Goal: Information Seeking & Learning: Learn about a topic

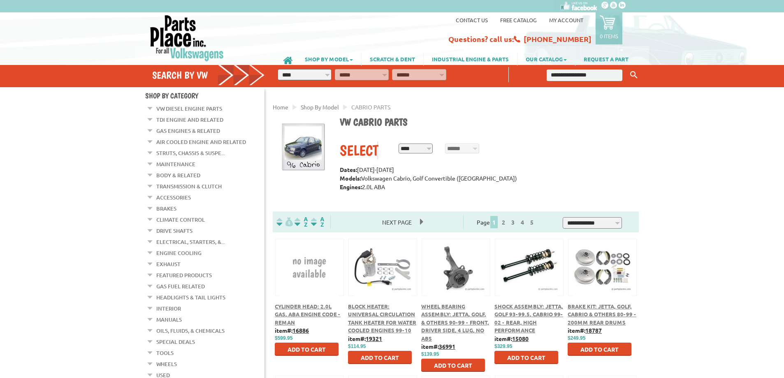
click at [298, 78] on select "**********" at bounding box center [304, 74] width 54 height 11
select select "*********"
click at [277, 69] on select "**********" at bounding box center [304, 74] width 54 height 11
select select "*********"
select select
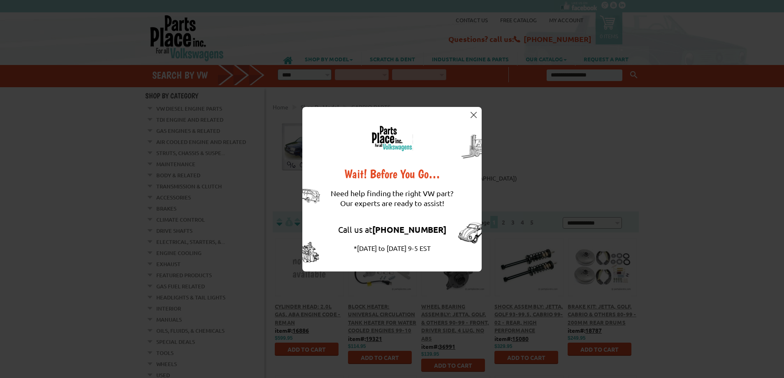
drag, startPoint x: 473, startPoint y: 114, endPoint x: 487, endPoint y: 120, distance: 15.1
click at [473, 114] on img at bounding box center [473, 115] width 6 height 6
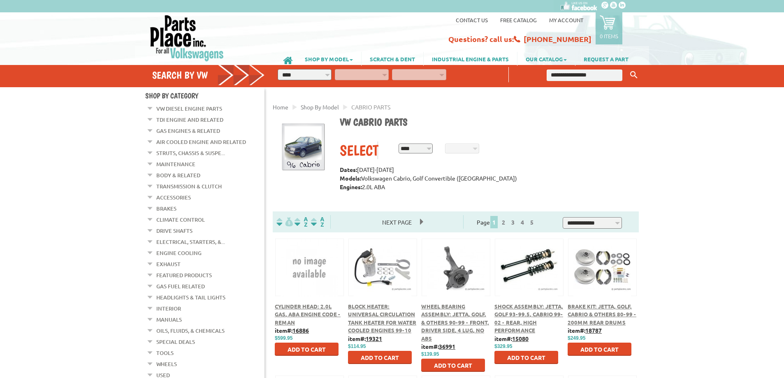
click at [321, 77] on select "**********" at bounding box center [304, 74] width 54 height 11
click at [323, 57] on link "SHOP BY MODEL" at bounding box center [328, 59] width 65 height 14
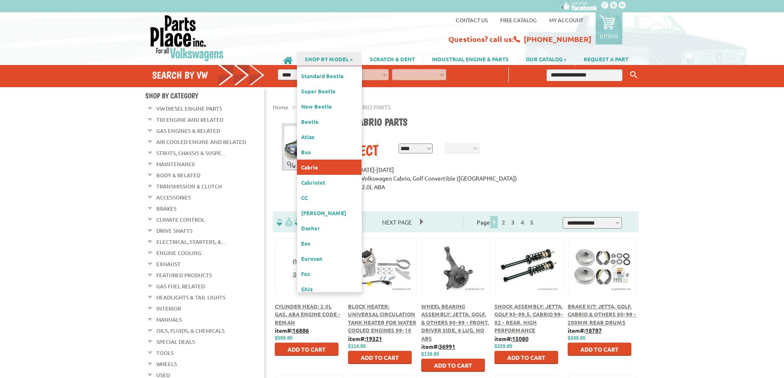
click at [320, 161] on link "Cabrio" at bounding box center [329, 167] width 65 height 15
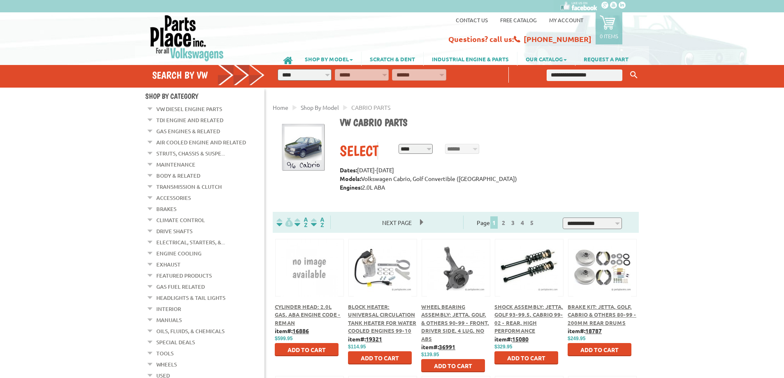
click at [302, 77] on select "**********" at bounding box center [304, 75] width 54 height 12
select select "*********"
click at [277, 69] on select "**********" at bounding box center [304, 75] width 54 height 12
select select "*********"
select select
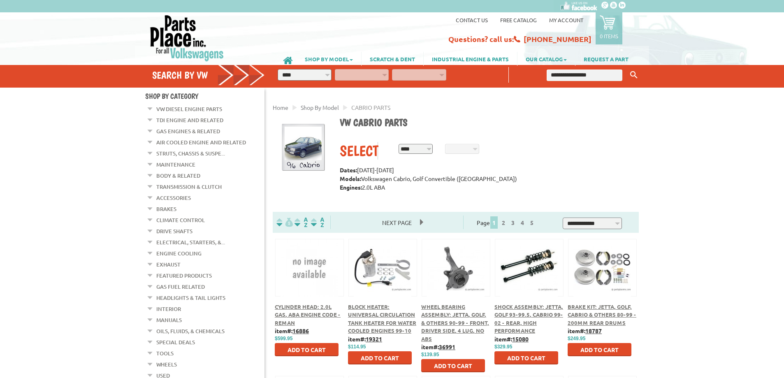
click at [324, 58] on link "SHOP BY MODEL" at bounding box center [328, 59] width 65 height 14
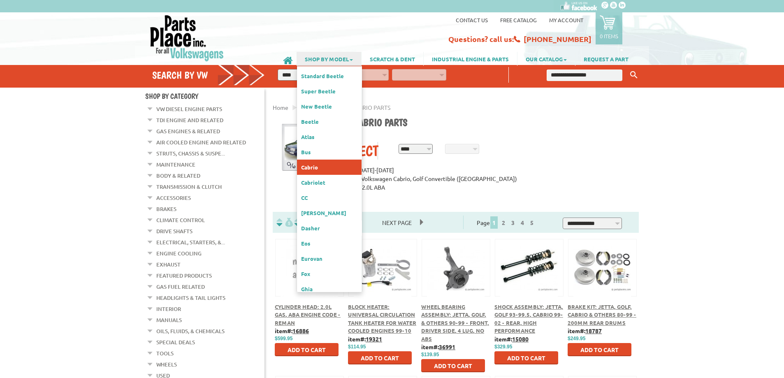
click at [314, 163] on link "Cabrio" at bounding box center [329, 167] width 65 height 15
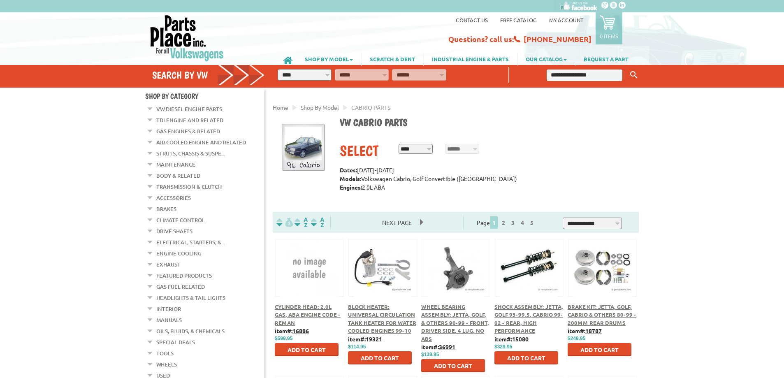
click at [417, 147] on select "**********" at bounding box center [415, 149] width 34 height 10
select select "*********"
click at [398, 144] on select "**********" at bounding box center [415, 149] width 34 height 10
select select "*********"
select select
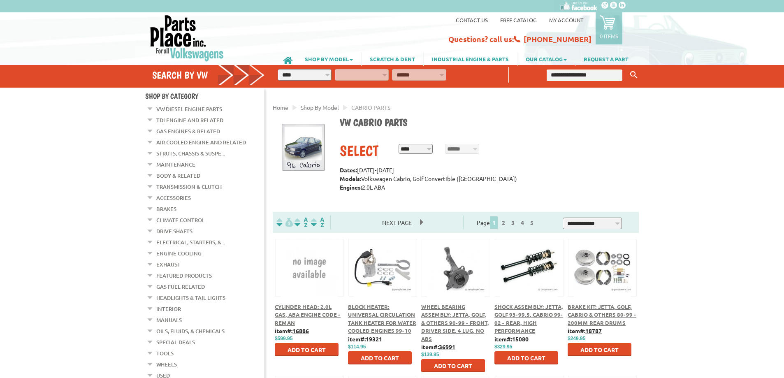
select select "*********"
click at [510, 148] on input "******" at bounding box center [499, 147] width 33 height 13
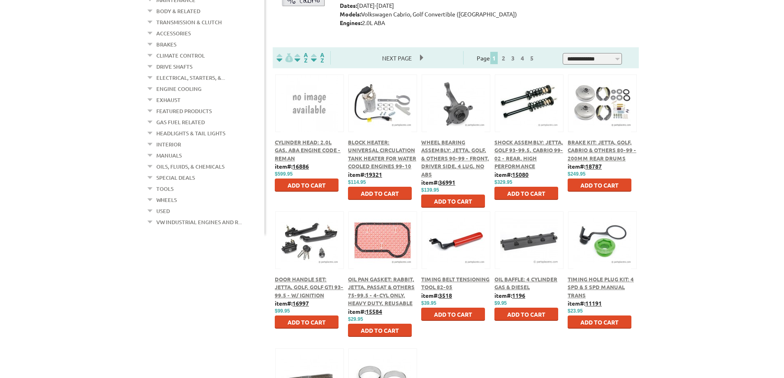
scroll to position [329, 0]
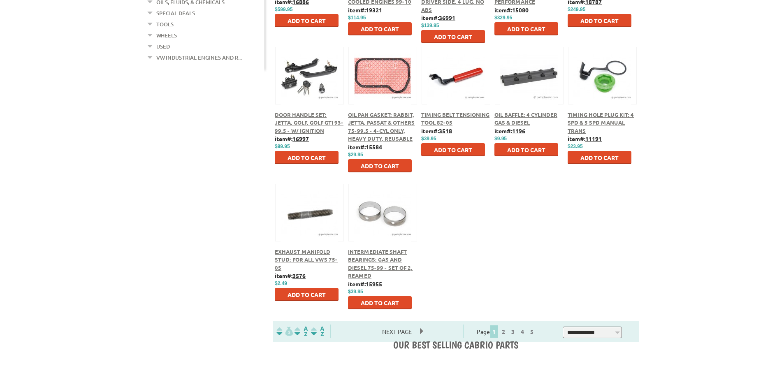
click at [309, 122] on span "Door Handle Set: Jetta, Golf, Golf GTI 93-99.5 - w/ Ignition" at bounding box center [309, 122] width 69 height 23
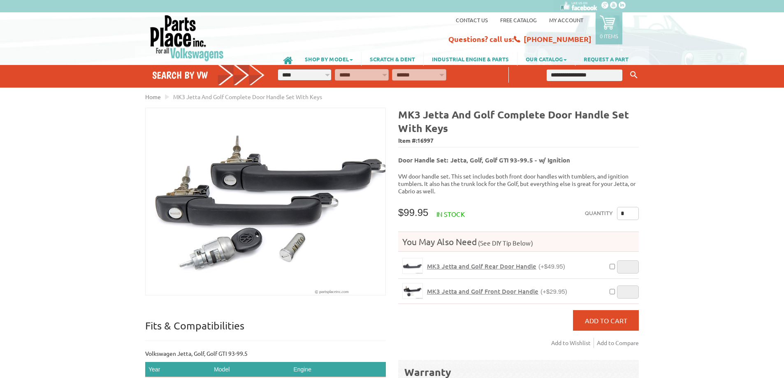
click at [499, 287] on span "MK3 Jetta and Golf Front Door Handle" at bounding box center [482, 291] width 111 height 8
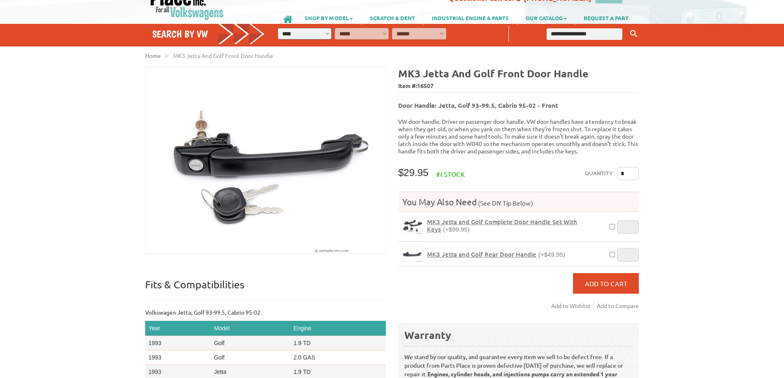
scroll to position [164, 0]
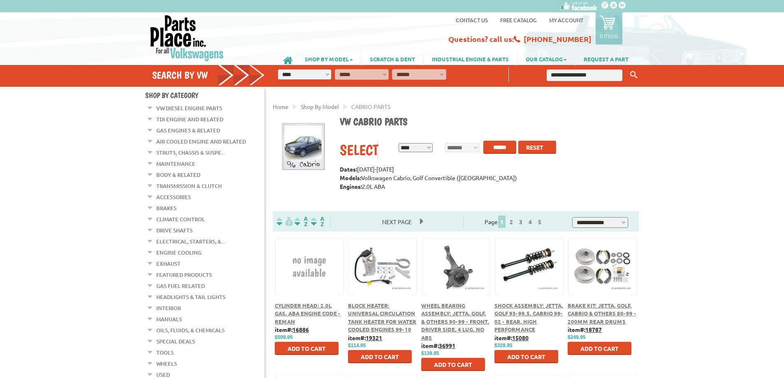
scroll to position [329, 0]
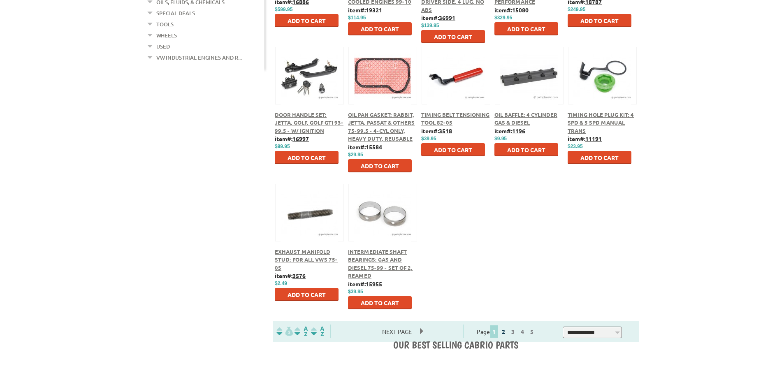
click at [507, 332] on link "2" at bounding box center [502, 331] width 7 height 7
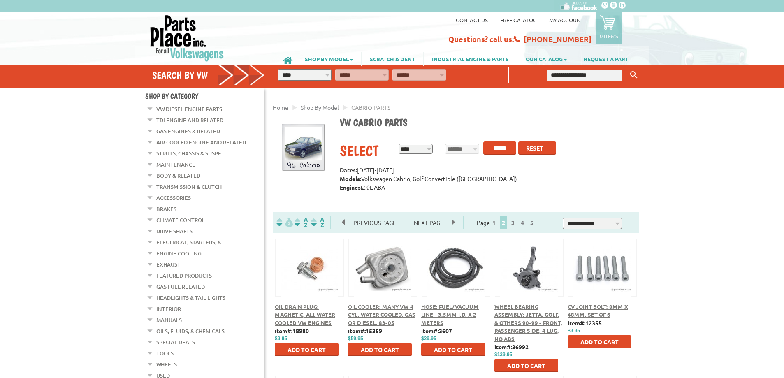
scroll to position [123, 0]
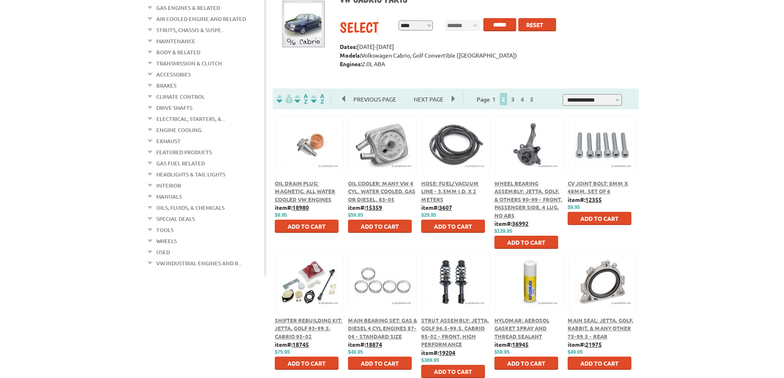
click at [383, 170] on img at bounding box center [383, 145] width 58 height 58
click at [382, 194] on span "Oil Cooler: Many VW 4 Cyl. water cooled, Gas or Diesel, 83-05" at bounding box center [381, 191] width 67 height 23
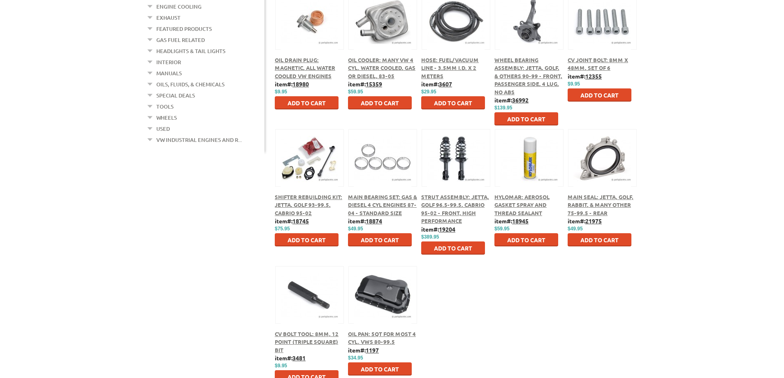
click at [285, 205] on span "Shifter Rebuilding Kit: Jetta, Golf 93-99.5, Cabrio 95-02" at bounding box center [308, 204] width 67 height 23
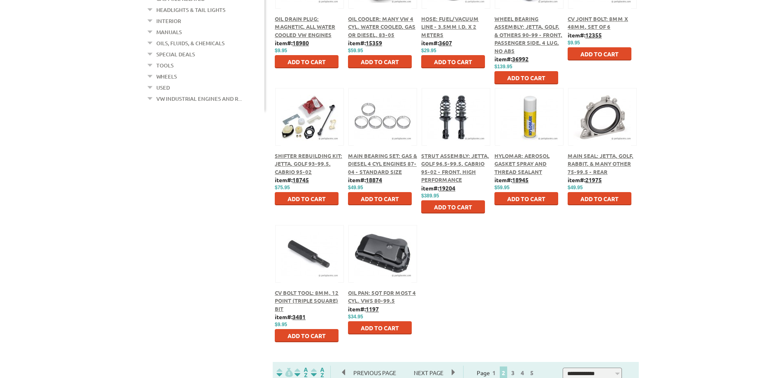
scroll to position [329, 0]
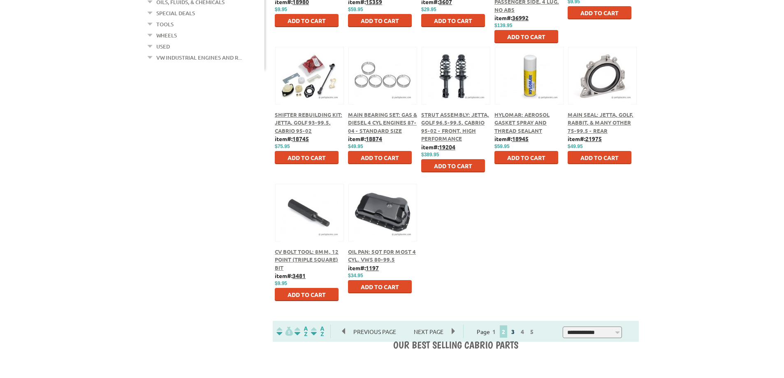
click at [516, 333] on link "3" at bounding box center [512, 331] width 7 height 7
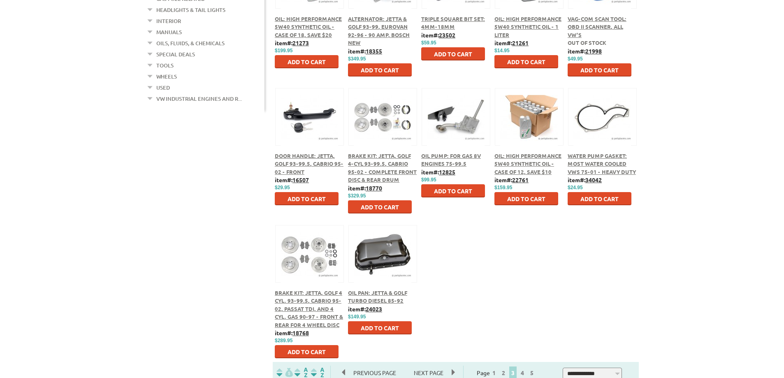
scroll to position [452, 0]
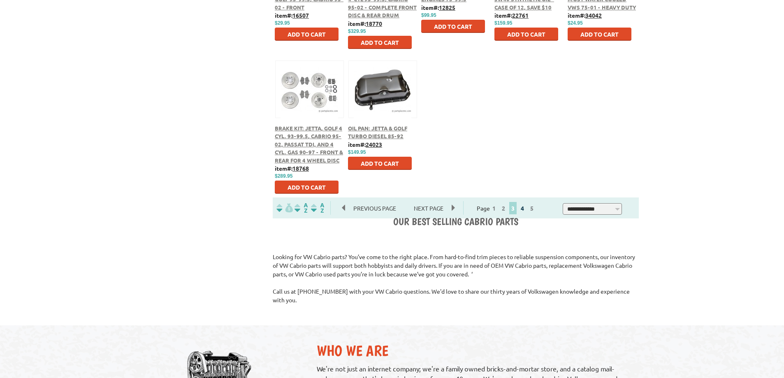
click at [526, 210] on link "4" at bounding box center [521, 207] width 7 height 7
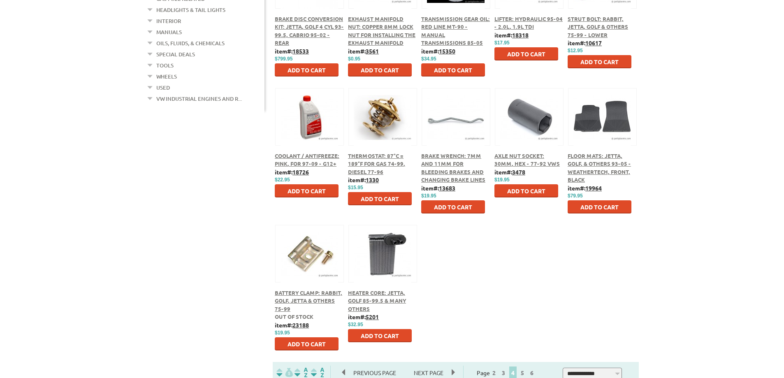
scroll to position [370, 0]
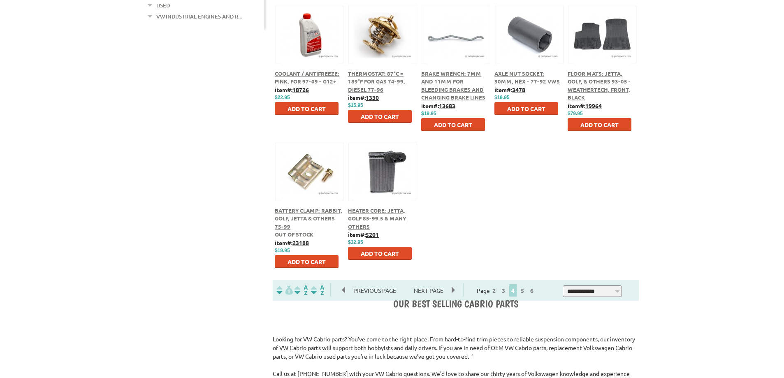
click at [525, 289] on div "Page 2 3 4 5 6" at bounding box center [506, 290] width 86 height 14
click at [526, 290] on link "5" at bounding box center [521, 290] width 7 height 7
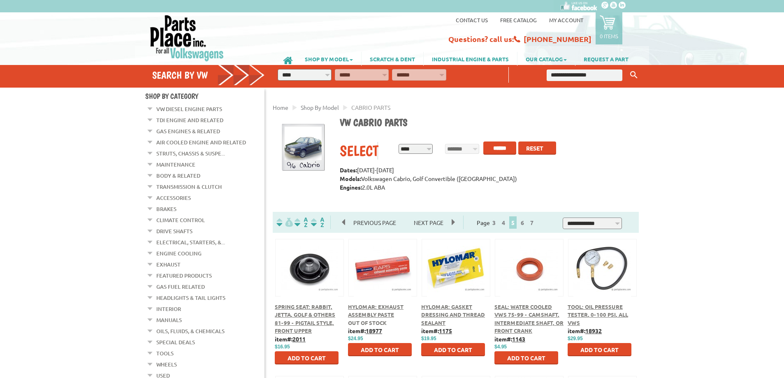
click at [192, 184] on link "Transmission & Clutch" at bounding box center [188, 186] width 65 height 11
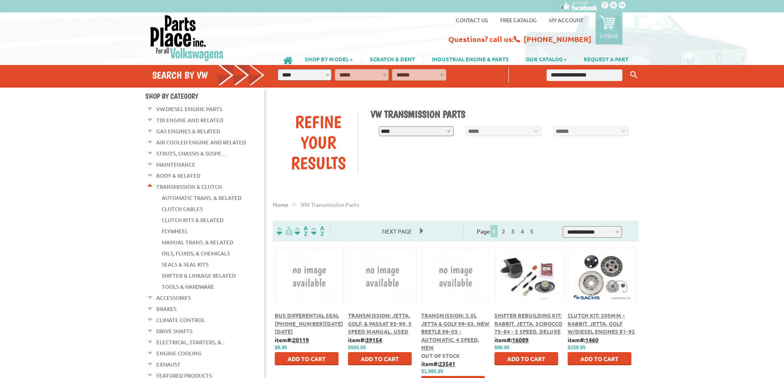
click at [192, 215] on link "Clutch Kits & Related" at bounding box center [193, 220] width 62 height 11
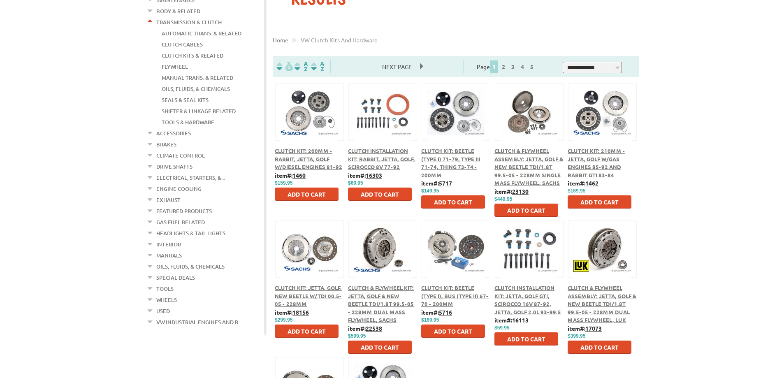
scroll to position [41, 0]
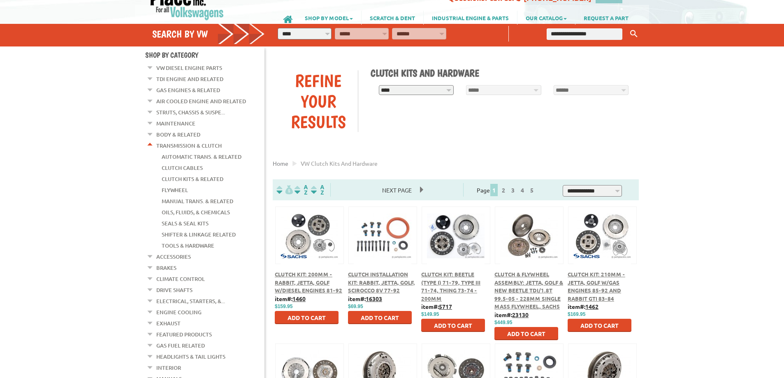
click at [179, 142] on link "Transmission & Clutch" at bounding box center [188, 145] width 65 height 11
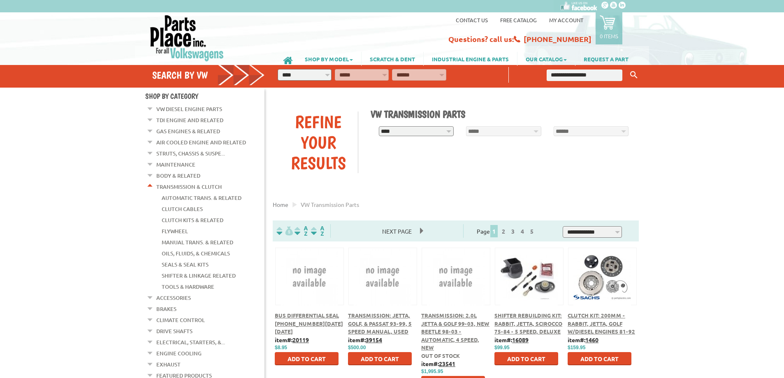
click at [187, 172] on link "Body & Related" at bounding box center [178, 175] width 44 height 11
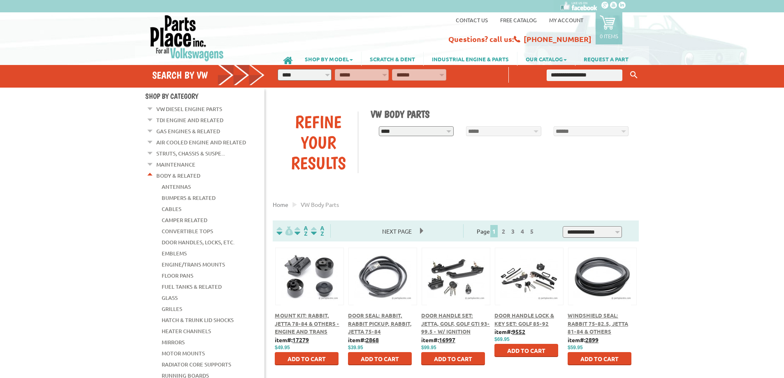
scroll to position [41, 0]
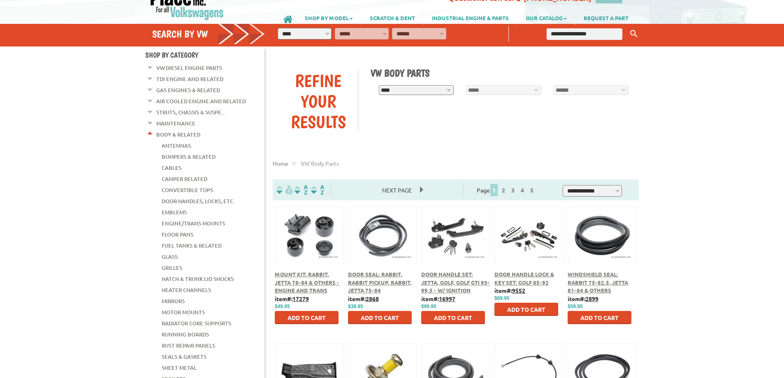
click at [180, 140] on link "Antennas" at bounding box center [176, 145] width 29 height 11
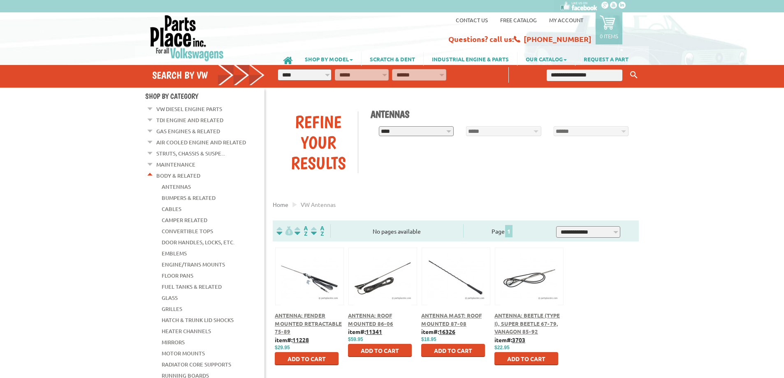
scroll to position [41, 0]
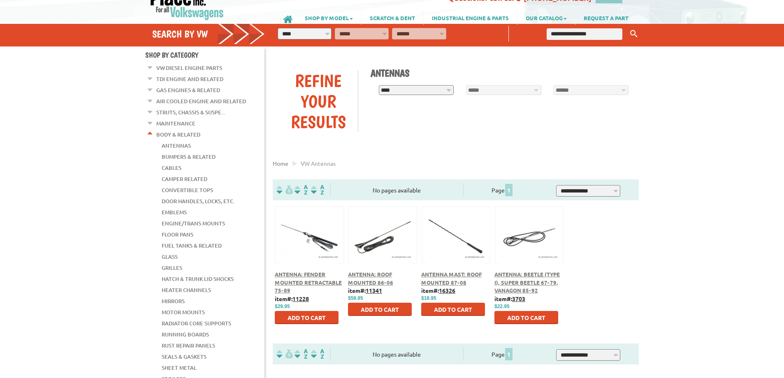
click at [302, 284] on span "Antenna: Fender Mounted Retractable 75-89" at bounding box center [308, 282] width 67 height 23
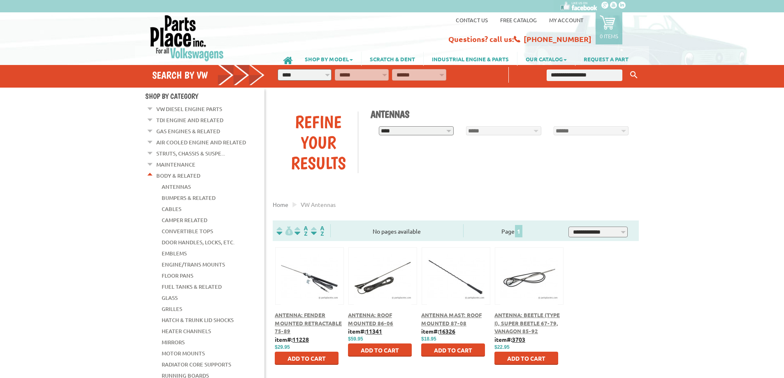
scroll to position [41, 0]
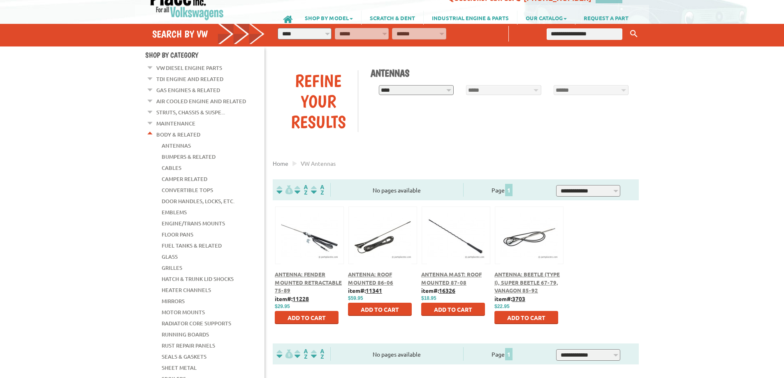
click at [416, 82] on div "**********" at bounding box center [501, 78] width 275 height 39
click at [414, 92] on select "**********" at bounding box center [416, 90] width 75 height 10
select select "*********"
click at [379, 86] on select "**********" at bounding box center [416, 90] width 75 height 10
select select "*********"
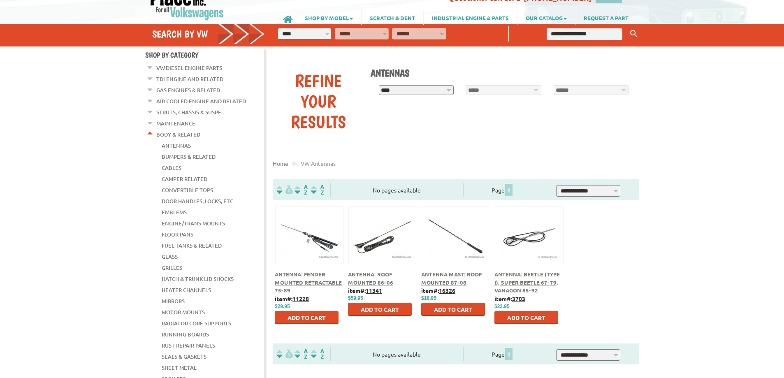
select select
click at [414, 91] on select "**********" at bounding box center [416, 90] width 75 height 10
select select "*********"
click at [379, 86] on select "**********" at bounding box center [416, 90] width 75 height 10
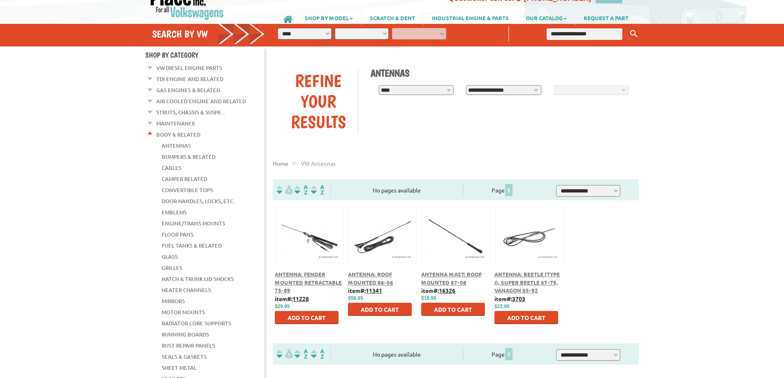
select select "*********"
click at [486, 90] on select "**********" at bounding box center [503, 90] width 75 height 10
select select "*********"
click at [466, 86] on select "**********" at bounding box center [503, 90] width 75 height 10
select select "*********"
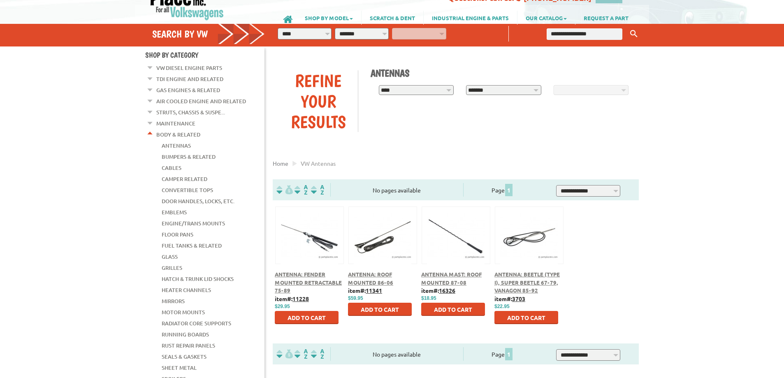
select select "*********"
click at [568, 106] on span "Find" at bounding box center [568, 105] width 14 height 7
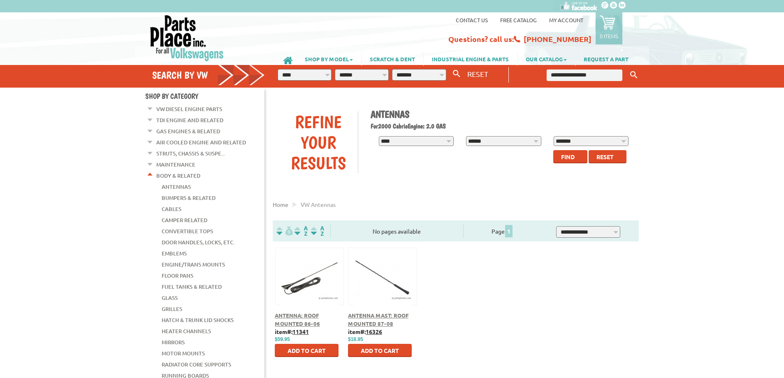
click at [374, 321] on span "Antenna Mast: Roof Mounted 87-08" at bounding box center [378, 319] width 60 height 15
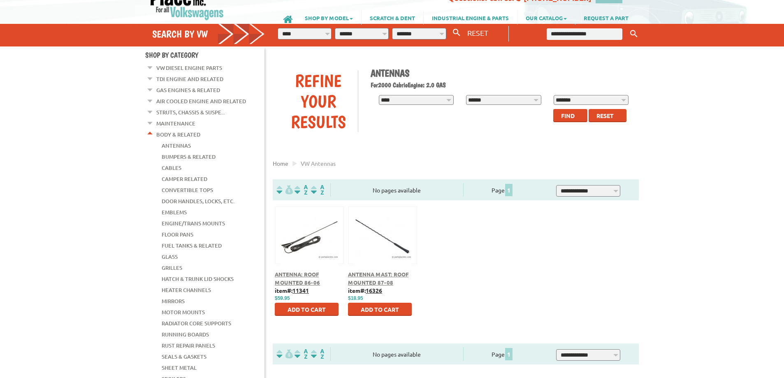
click at [180, 296] on link "Mirrors" at bounding box center [173, 301] width 23 height 11
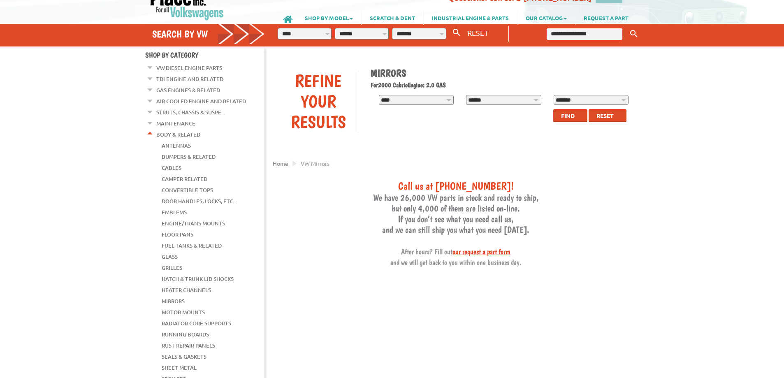
scroll to position [82, 0]
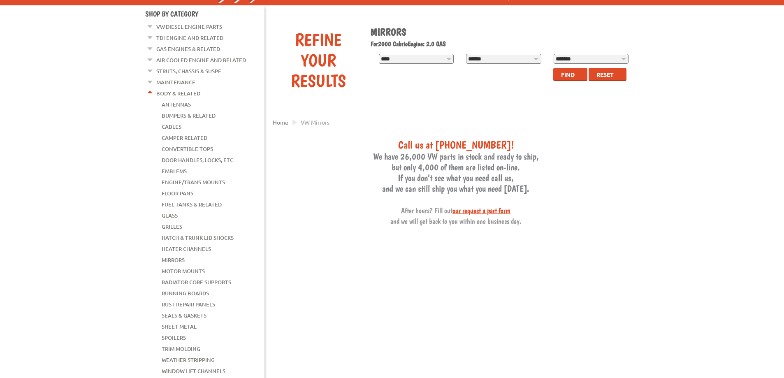
click at [177, 332] on link "Spoilers" at bounding box center [174, 337] width 24 height 11
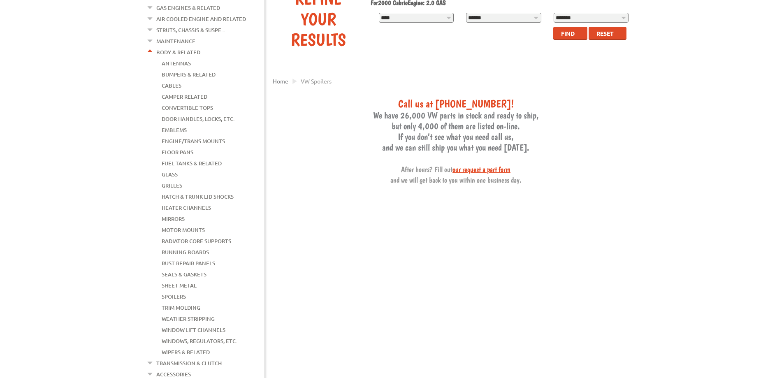
scroll to position [164, 0]
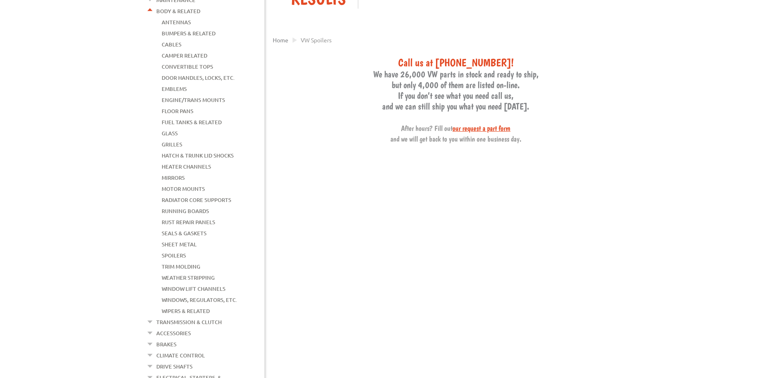
click at [194, 305] on link "Wipers & Related" at bounding box center [186, 310] width 48 height 11
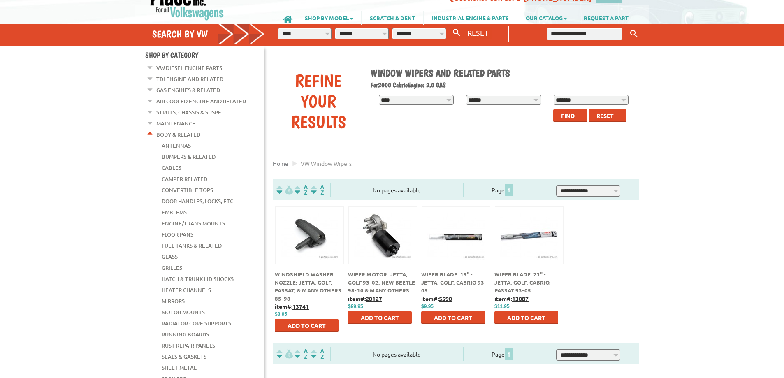
scroll to position [123, 0]
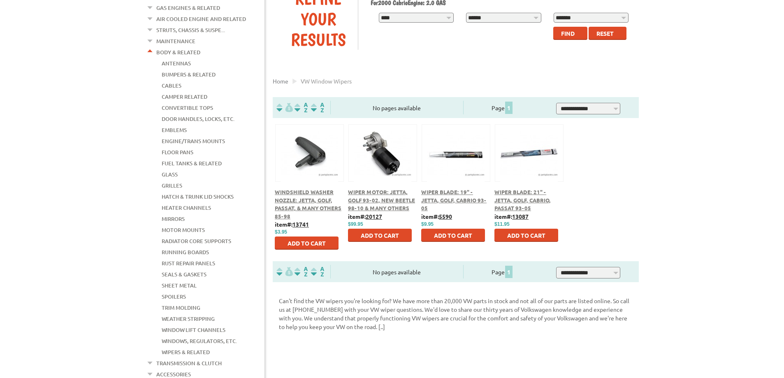
click at [192, 302] on link "Trim Molding" at bounding box center [181, 307] width 39 height 11
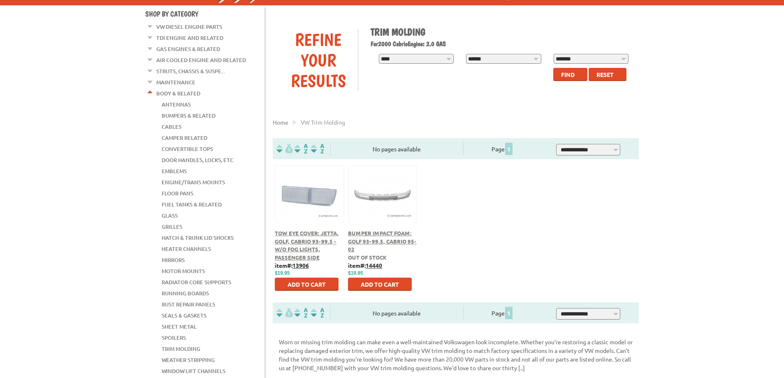
scroll to position [123, 0]
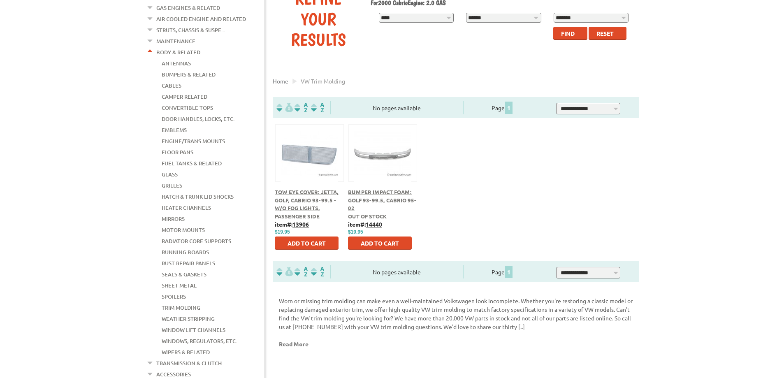
click at [166, 180] on link "Grilles" at bounding box center [172, 185] width 21 height 11
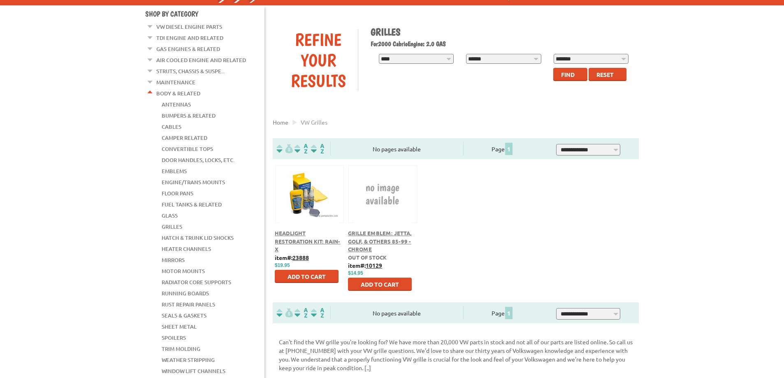
scroll to position [123, 0]
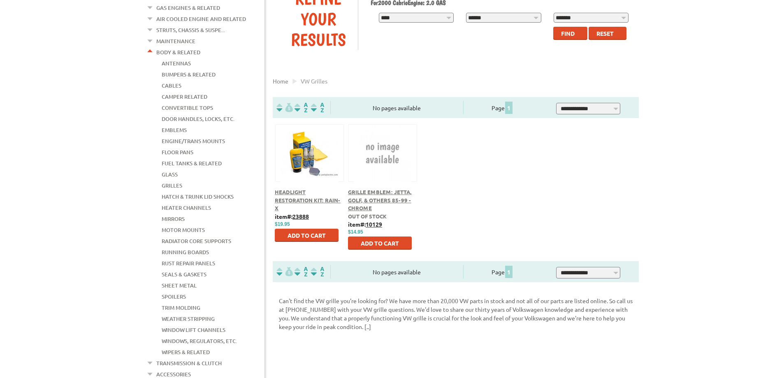
click at [177, 213] on link "Mirrors" at bounding box center [173, 218] width 23 height 11
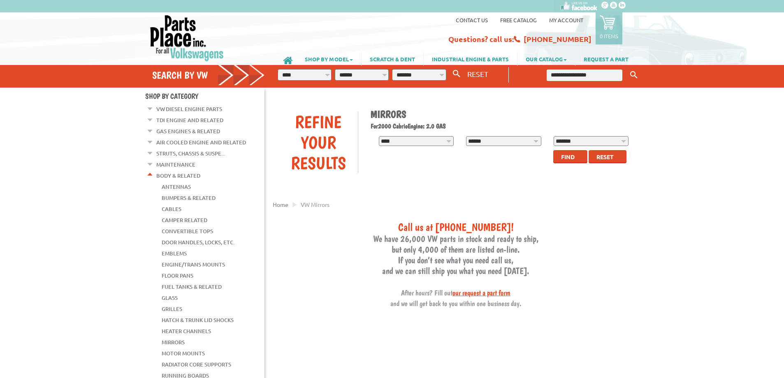
scroll to position [123, 0]
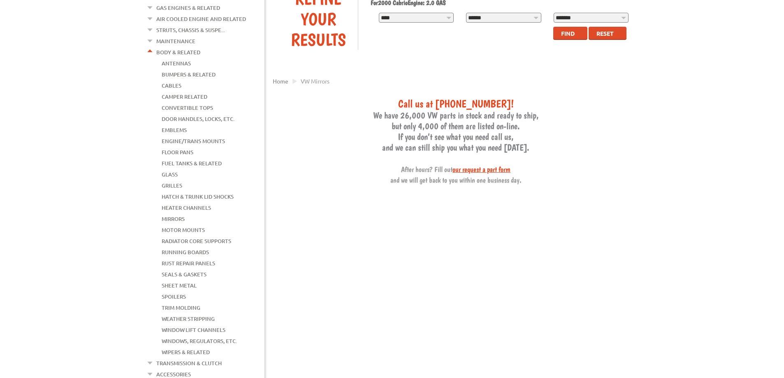
click at [183, 191] on link "Hatch & Trunk Lid Shocks" at bounding box center [198, 196] width 72 height 11
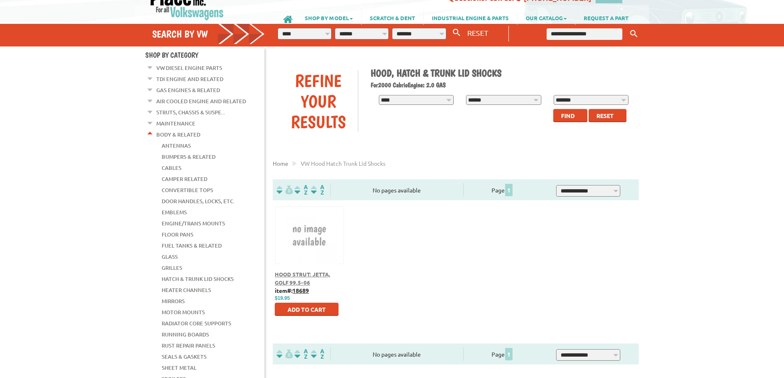
scroll to position [82, 0]
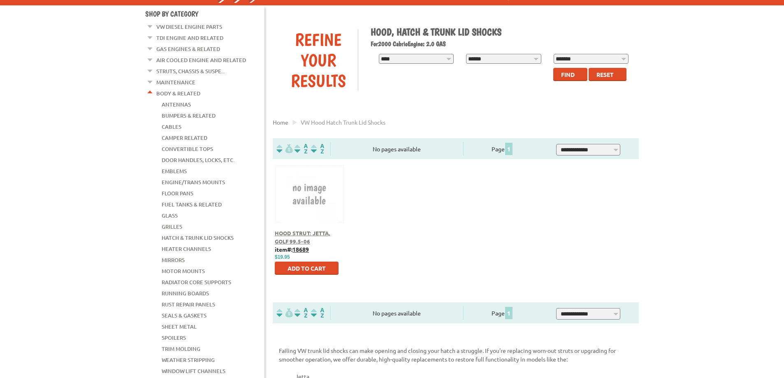
click at [187, 144] on link "Convertible Tops" at bounding box center [187, 148] width 51 height 11
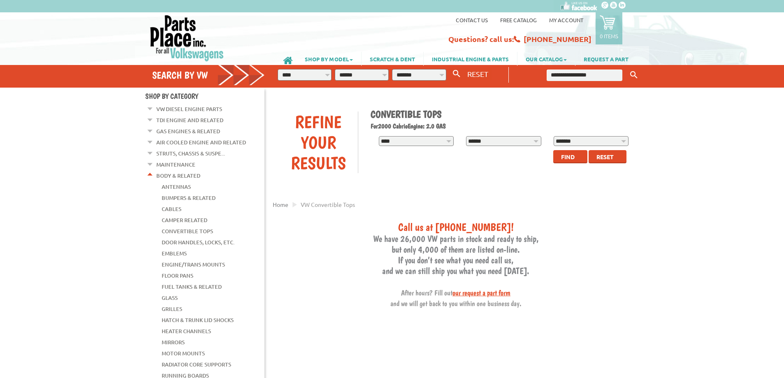
scroll to position [82, 0]
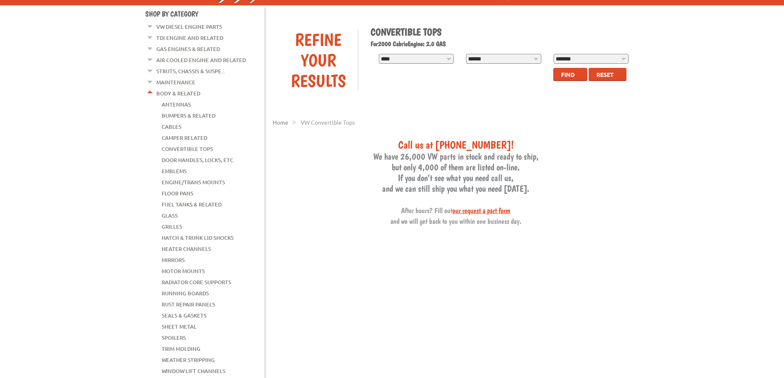
click at [180, 188] on link "Floor Pans" at bounding box center [178, 193] width 32 height 11
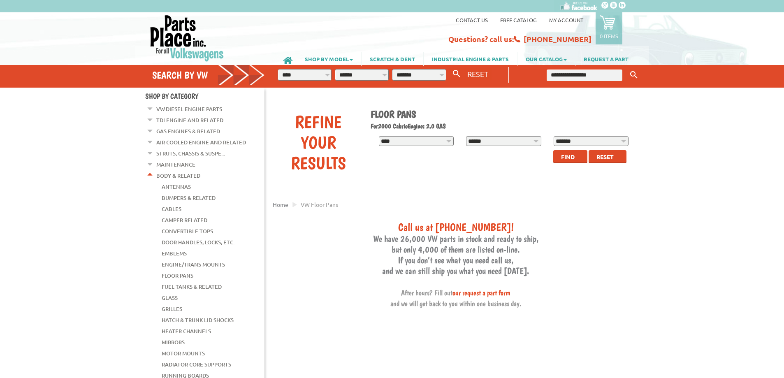
click at [185, 197] on link "Bumpers & Related" at bounding box center [189, 197] width 54 height 11
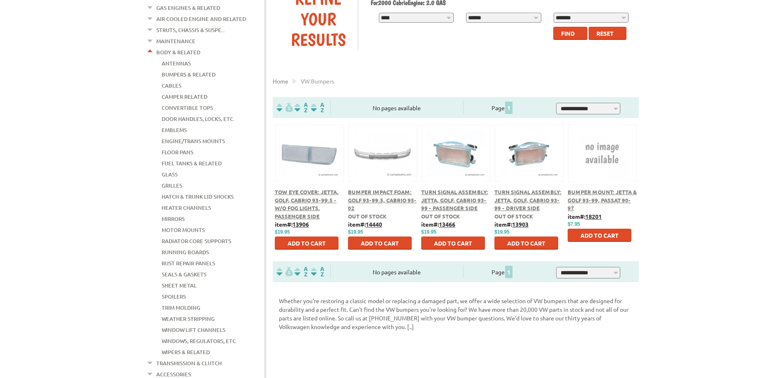
scroll to position [82, 0]
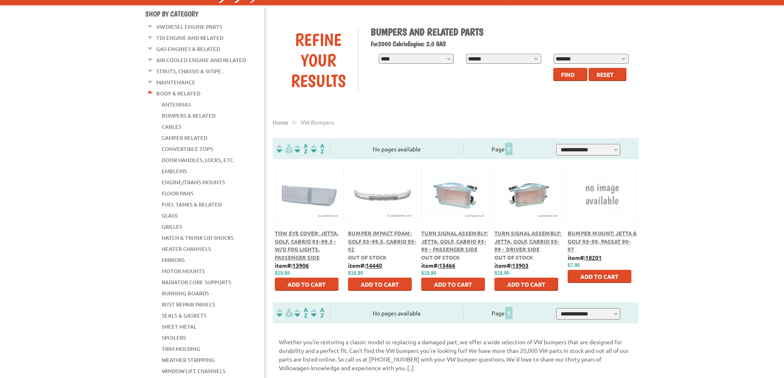
click at [149, 94] on li "Body & Related Antennas Bumpers & Related Cables Camper Related Convertible Top…" at bounding box center [205, 244] width 118 height 311
click at [149, 90] on em at bounding box center [150, 91] width 8 height 9
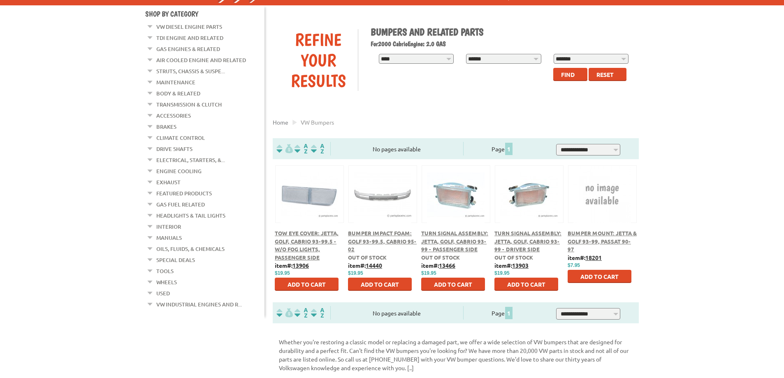
click at [169, 210] on link "Headlights & Tail Lights" at bounding box center [190, 215] width 69 height 11
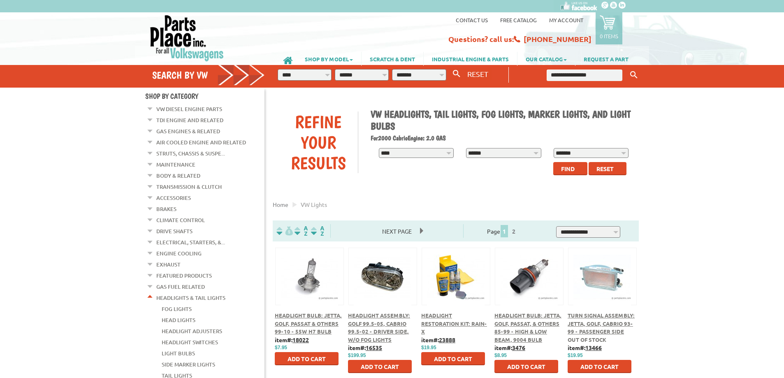
scroll to position [206, 0]
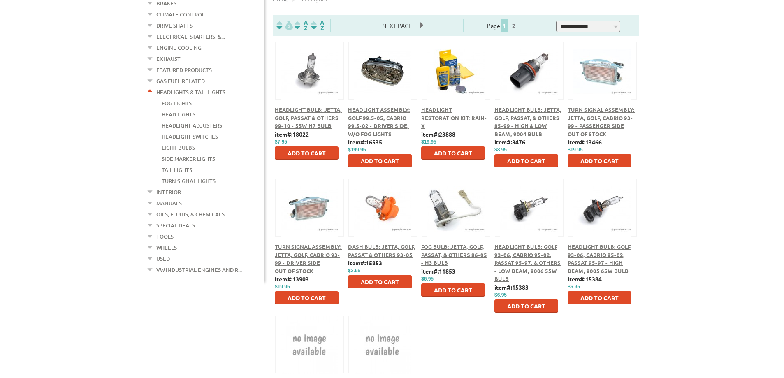
click at [171, 164] on link "Tail Lights" at bounding box center [177, 169] width 30 height 11
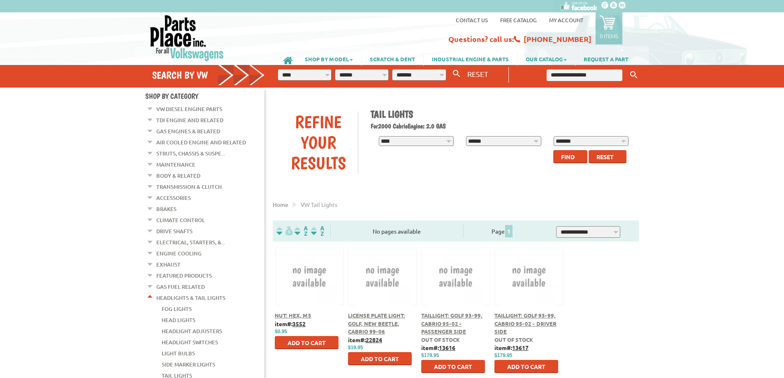
scroll to position [123, 0]
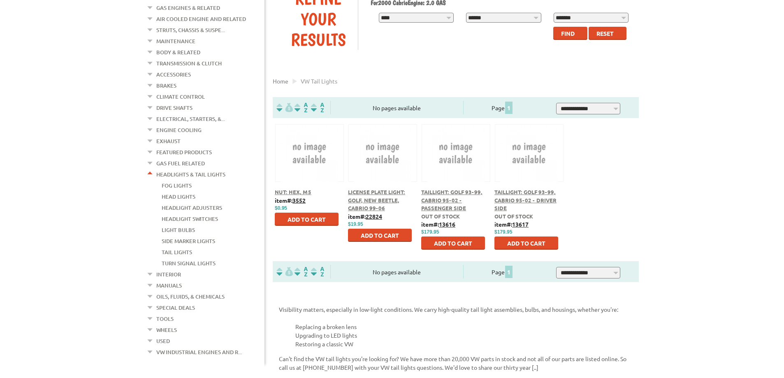
click at [543, 199] on span "Taillight: Golf 93-99, Cabrio 95-02 - Driver Side" at bounding box center [525, 199] width 62 height 23
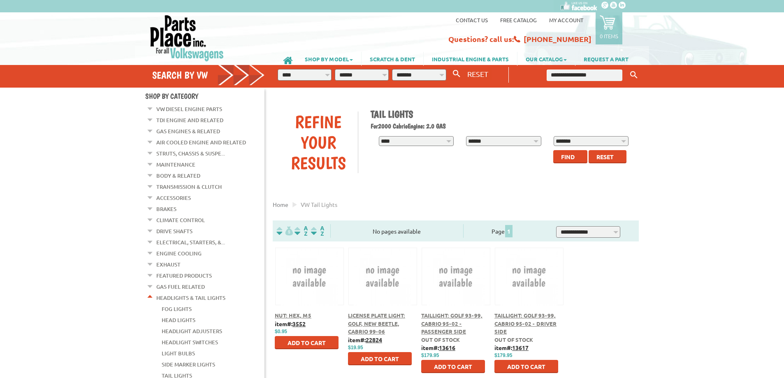
scroll to position [123, 0]
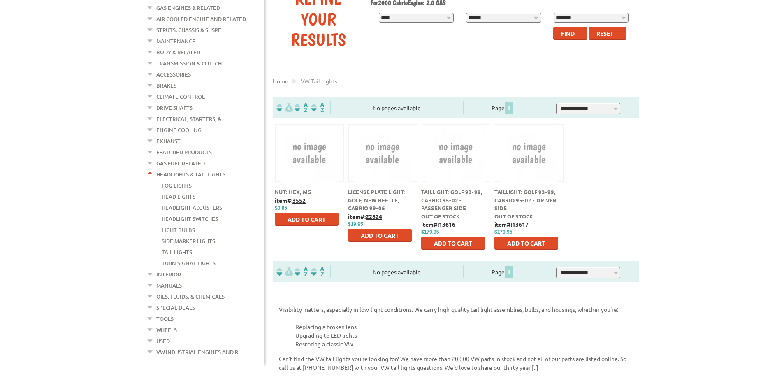
click at [188, 191] on link "Head Lights" at bounding box center [179, 196] width 34 height 11
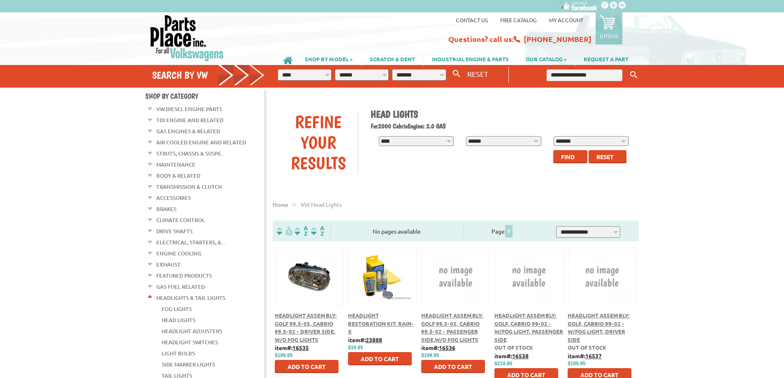
click at [169, 162] on link "Maintenance" at bounding box center [175, 164] width 39 height 11
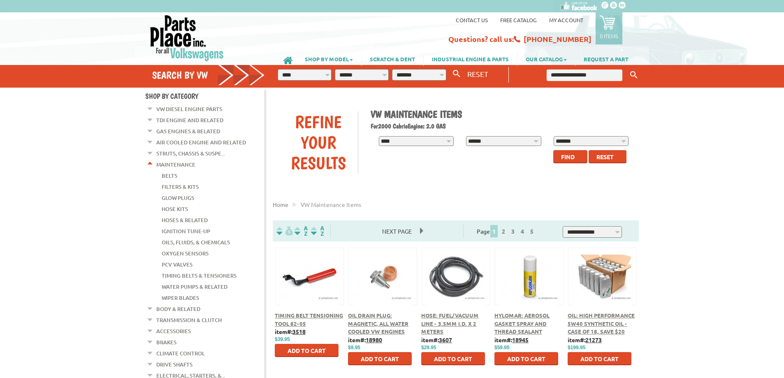
click at [173, 181] on link "Filters & Kits" at bounding box center [180, 186] width 37 height 11
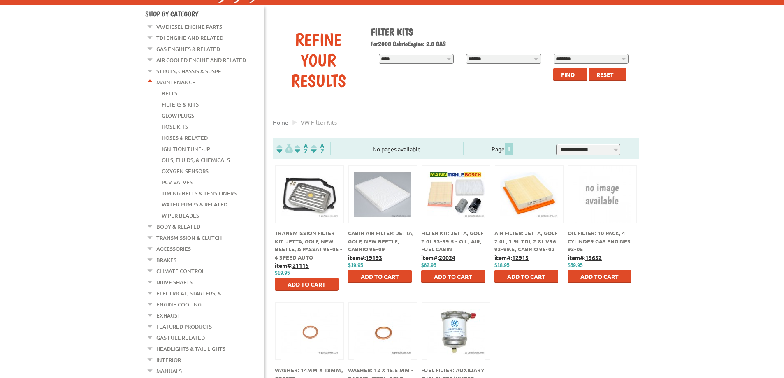
scroll to position [123, 0]
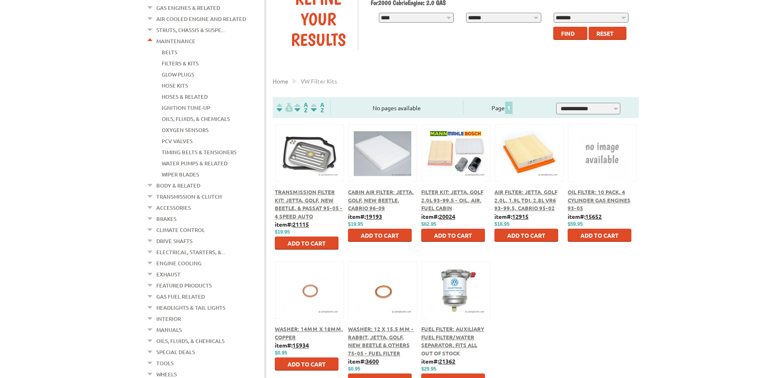
click at [173, 104] on link "Ignition Tune-up" at bounding box center [186, 107] width 49 height 11
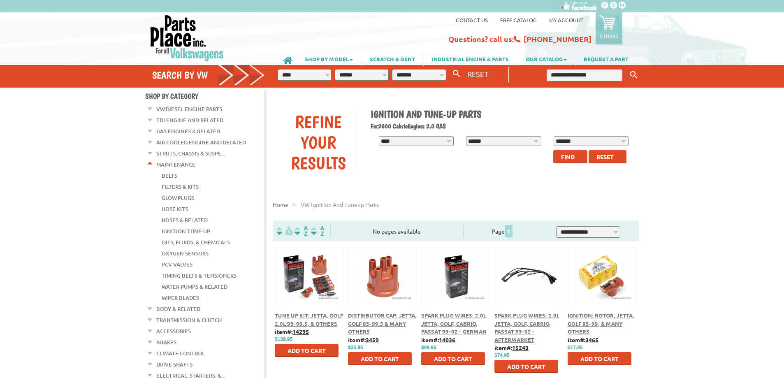
scroll to position [82, 0]
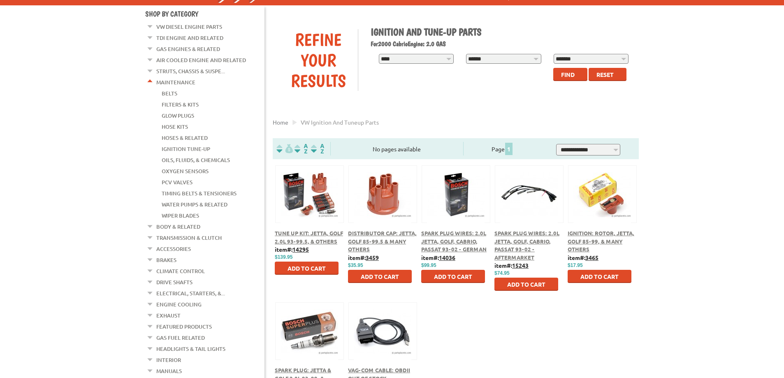
click at [320, 201] on div at bounding box center [309, 185] width 68 height 38
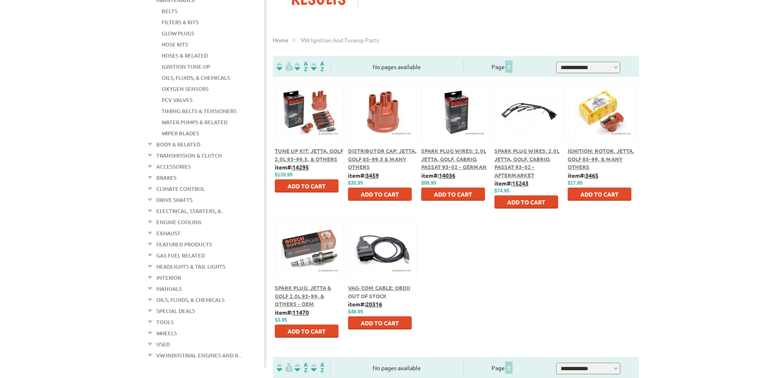
scroll to position [123, 0]
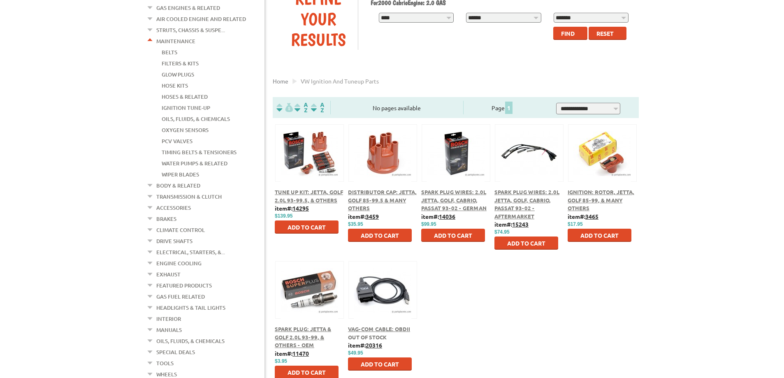
click at [189, 147] on link "Timing Belts & Tensioners" at bounding box center [199, 152] width 75 height 11
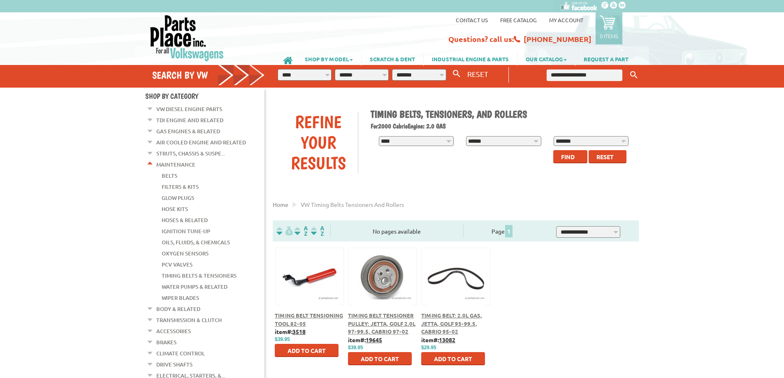
scroll to position [41, 0]
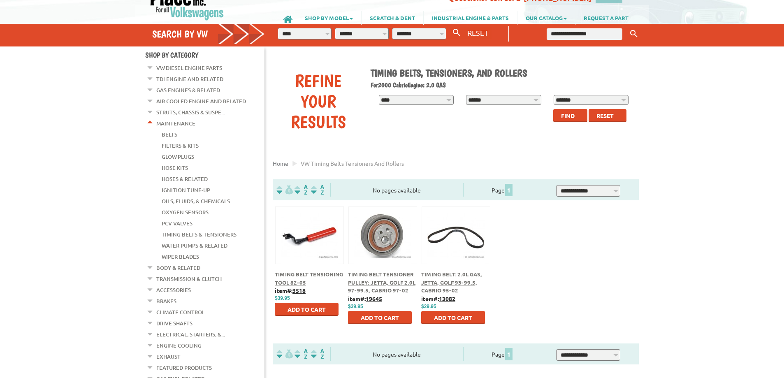
click at [175, 164] on link "Hose Kits" at bounding box center [175, 167] width 26 height 11
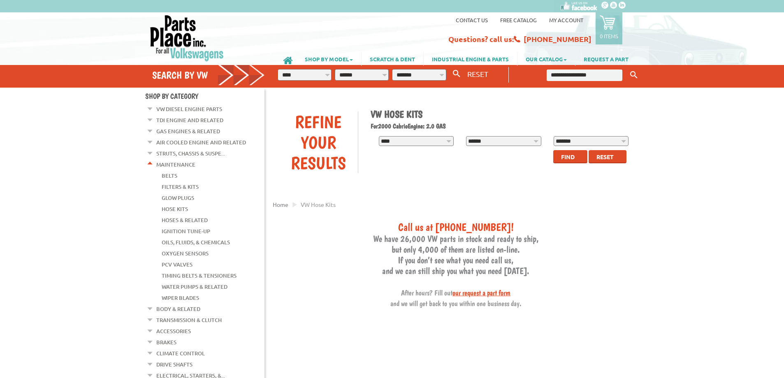
click at [185, 215] on link "Hoses & Related" at bounding box center [185, 220] width 46 height 11
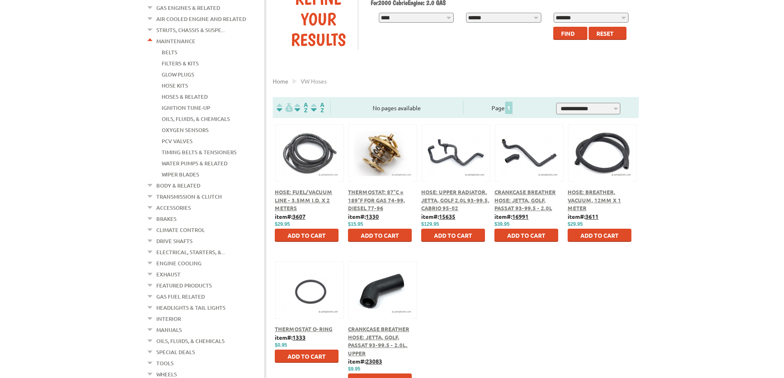
scroll to position [41, 0]
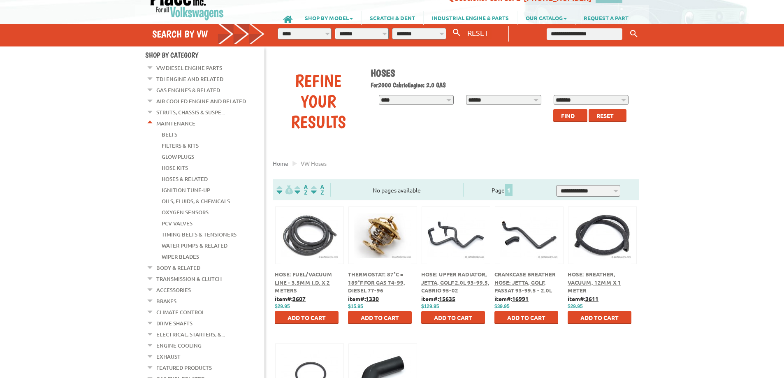
click at [185, 218] on link "PCV Valves" at bounding box center [177, 223] width 31 height 11
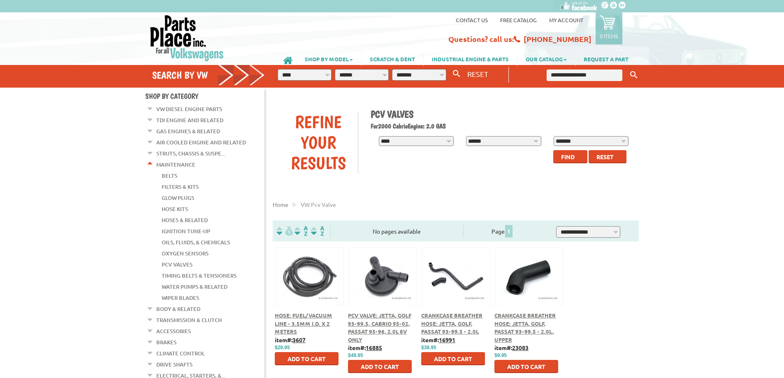
scroll to position [41, 0]
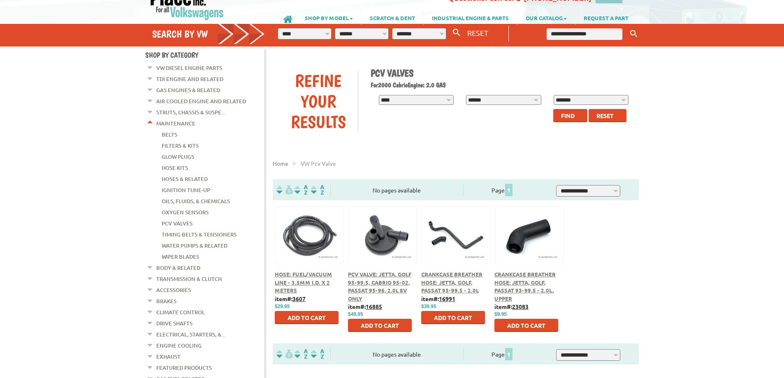
click at [189, 241] on link "Water Pumps & Related" at bounding box center [195, 245] width 66 height 11
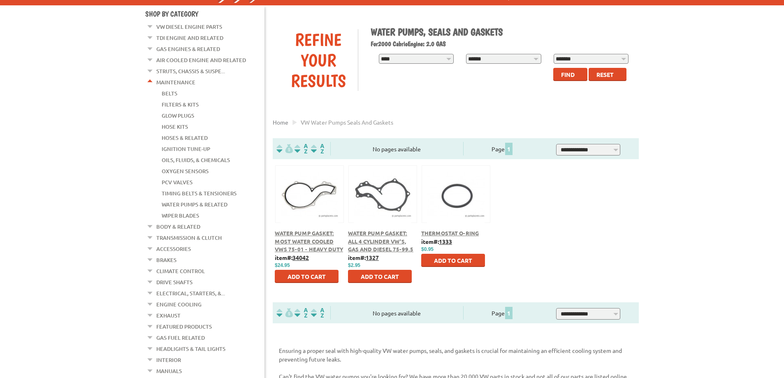
scroll to position [123, 0]
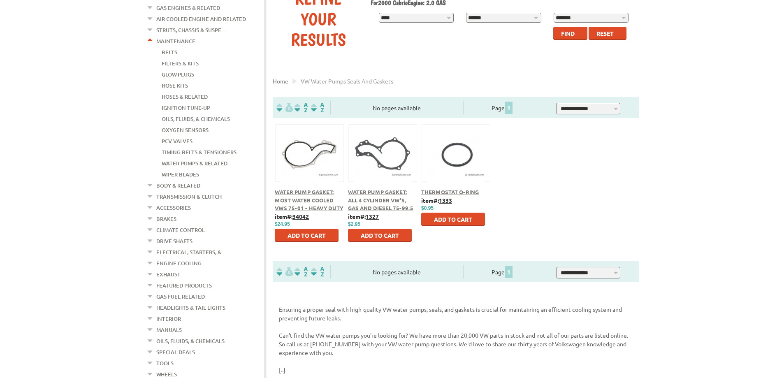
click at [180, 258] on link "Engine Cooling" at bounding box center [178, 263] width 45 height 11
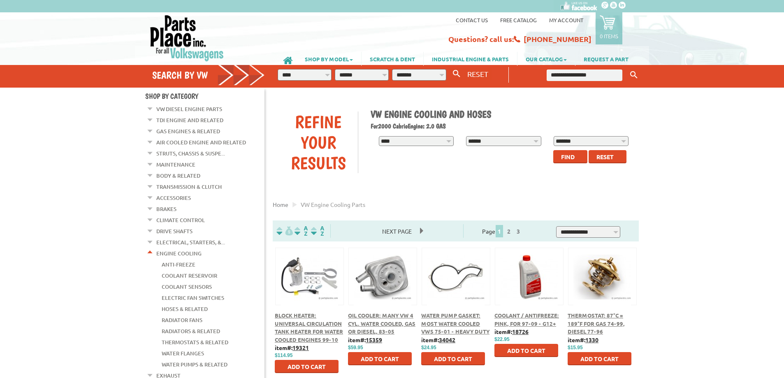
scroll to position [82, 0]
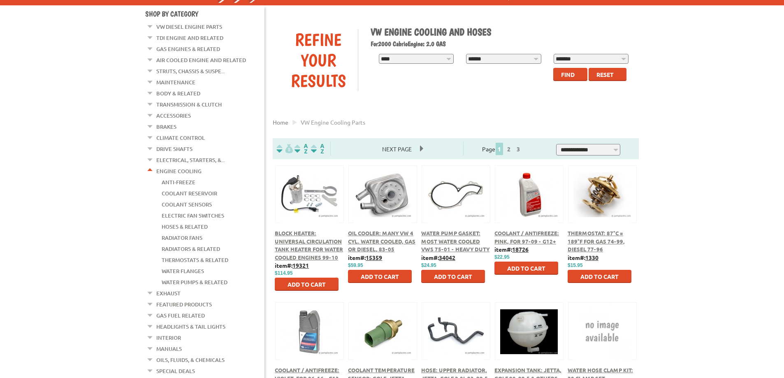
click at [196, 188] on link "Coolant Reservoir" at bounding box center [189, 193] width 55 height 11
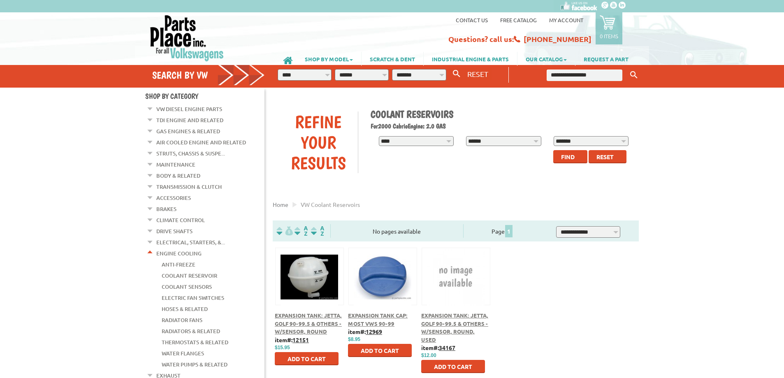
scroll to position [41, 0]
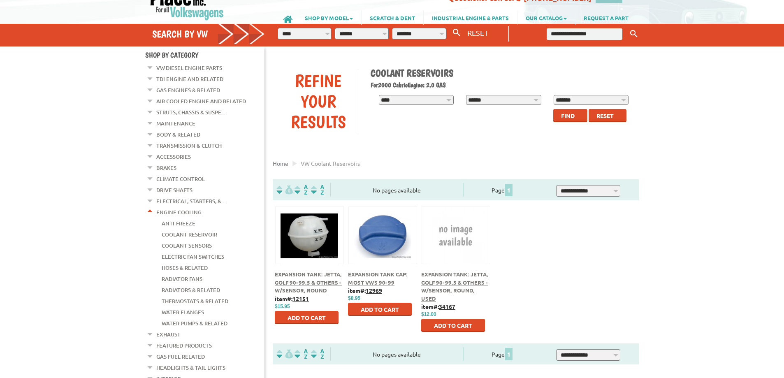
click at [175, 262] on link "Hoses & Related" at bounding box center [185, 267] width 46 height 11
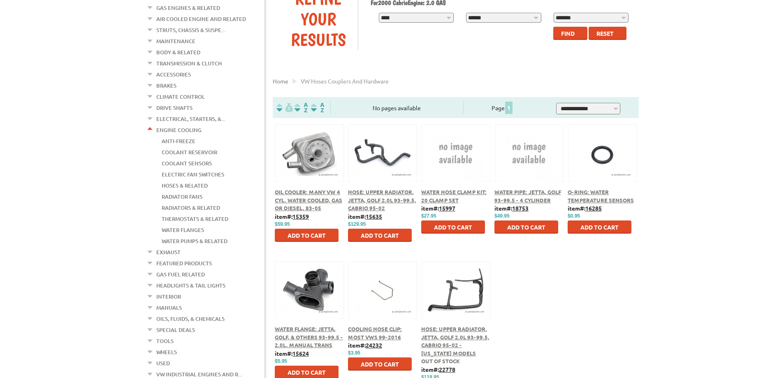
scroll to position [164, 0]
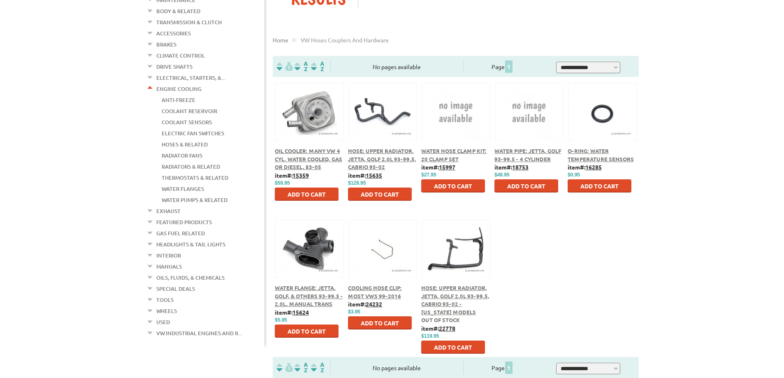
click at [169, 250] on link "Interior" at bounding box center [168, 255] width 25 height 11
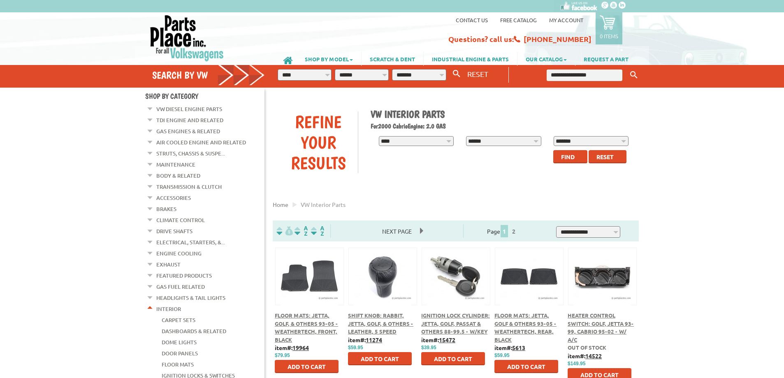
scroll to position [123, 0]
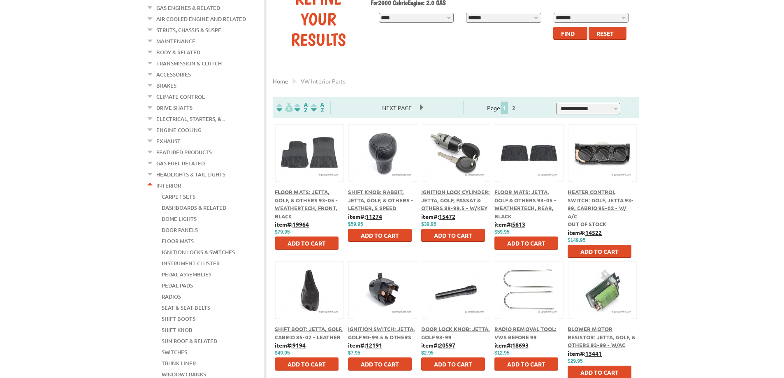
click at [382, 166] on img at bounding box center [383, 154] width 58 height 58
click at [372, 194] on span "Shift Knob: Rabbit, Jetta, Golf, & Others - Leather, 5 speed" at bounding box center [380, 199] width 65 height 23
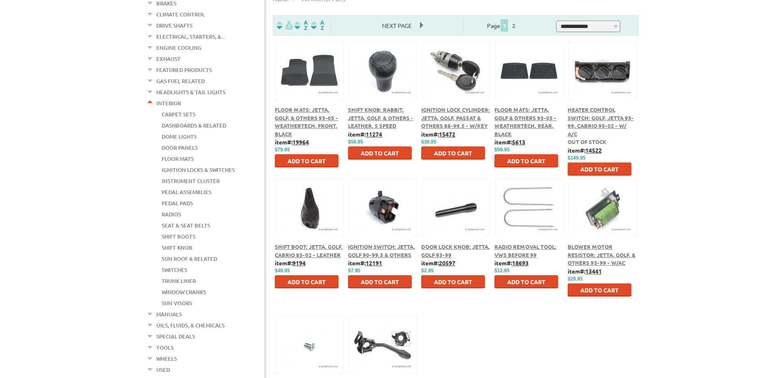
scroll to position [329, 0]
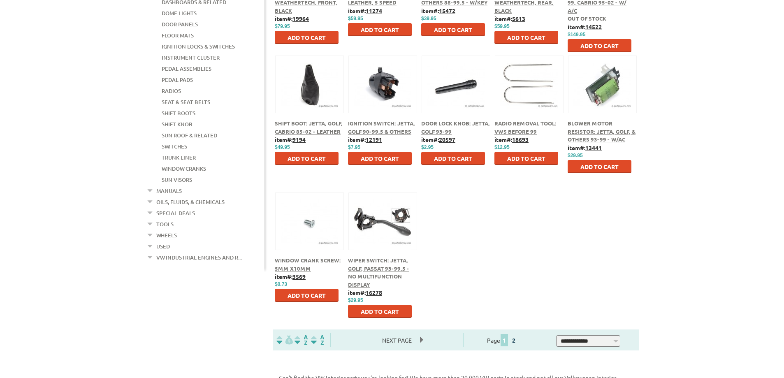
click at [517, 340] on link "2" at bounding box center [513, 339] width 7 height 7
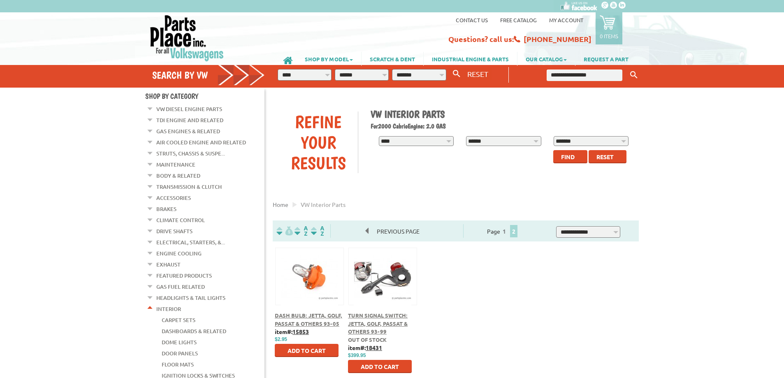
scroll to position [41, 0]
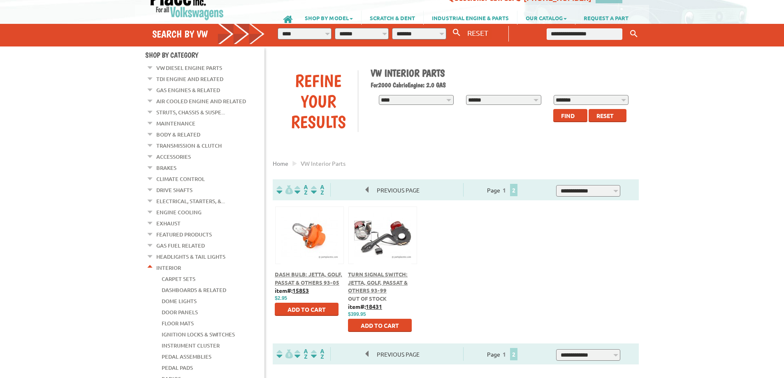
click at [167, 307] on link "Door Panels" at bounding box center [180, 312] width 36 height 11
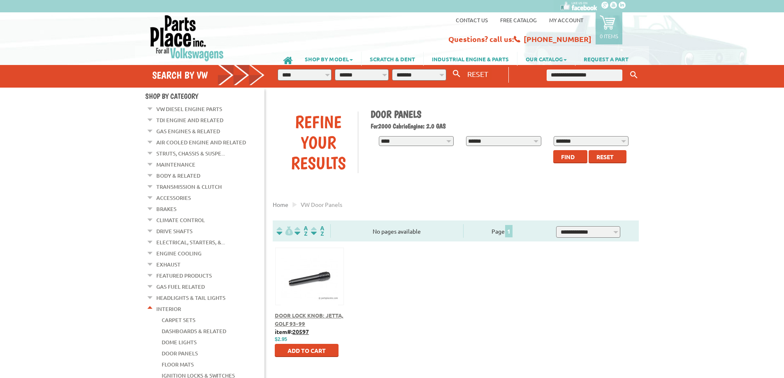
click at [172, 173] on link "Body & Related" at bounding box center [178, 175] width 44 height 11
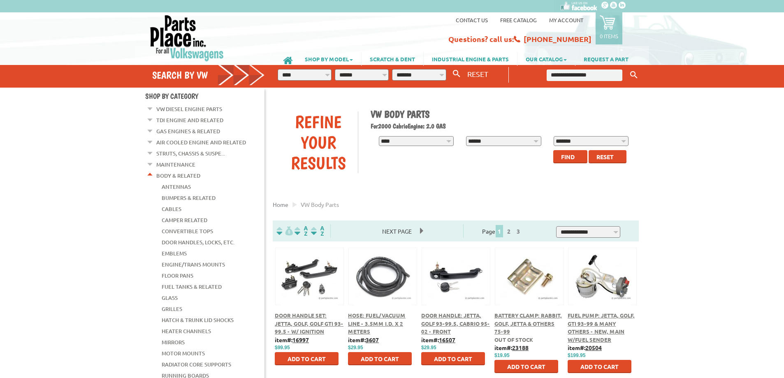
scroll to position [82, 0]
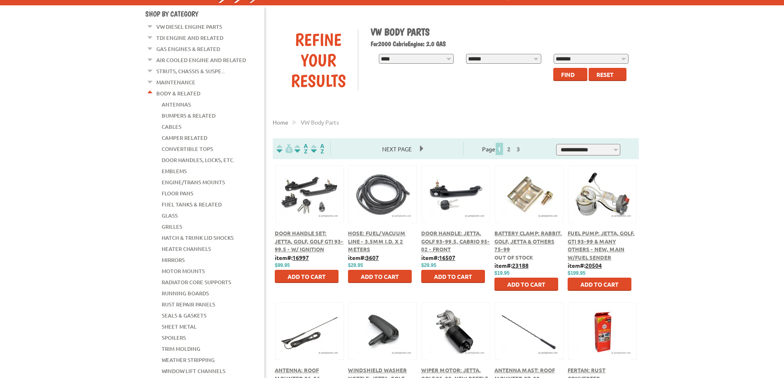
click at [197, 155] on link "Door Handles, Locks, Etc." at bounding box center [198, 160] width 73 height 11
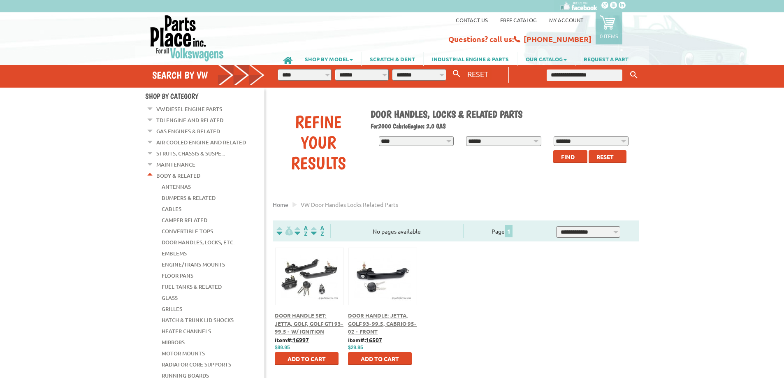
scroll to position [41, 0]
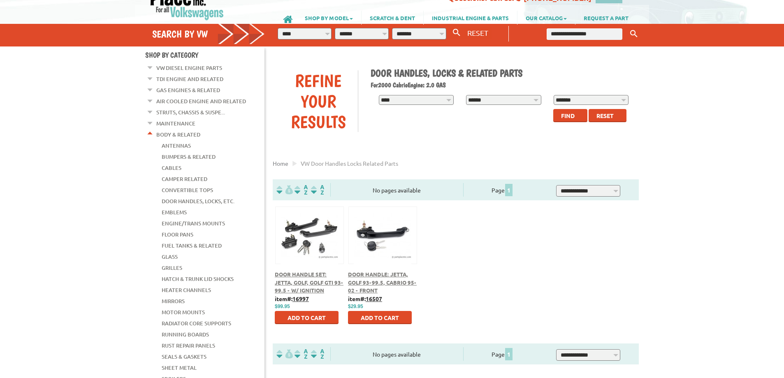
click at [206, 218] on link "Engine/Trans Mounts" at bounding box center [193, 223] width 63 height 11
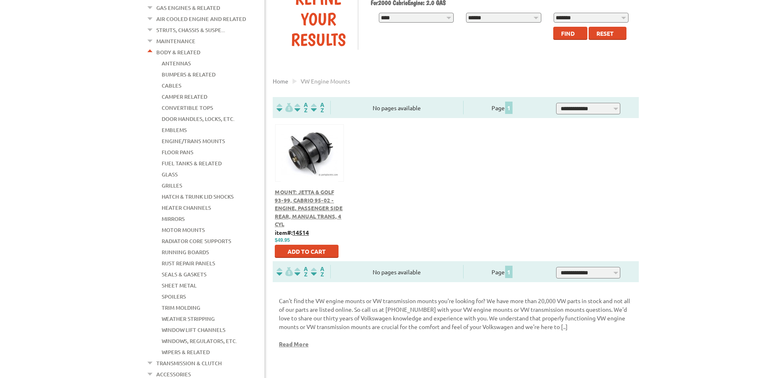
scroll to position [370, 0]
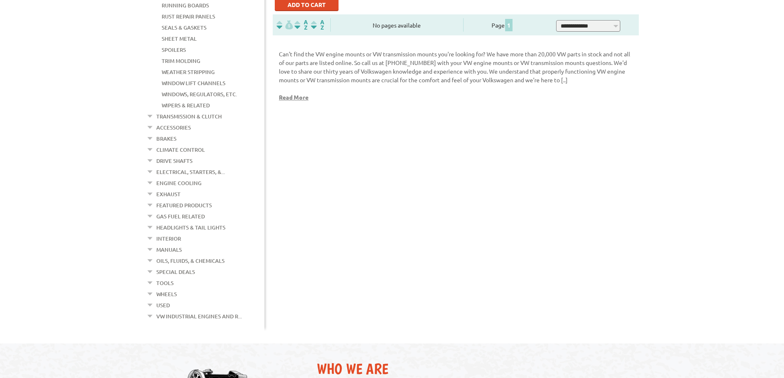
click at [176, 289] on link "Wheels" at bounding box center [166, 294] width 21 height 11
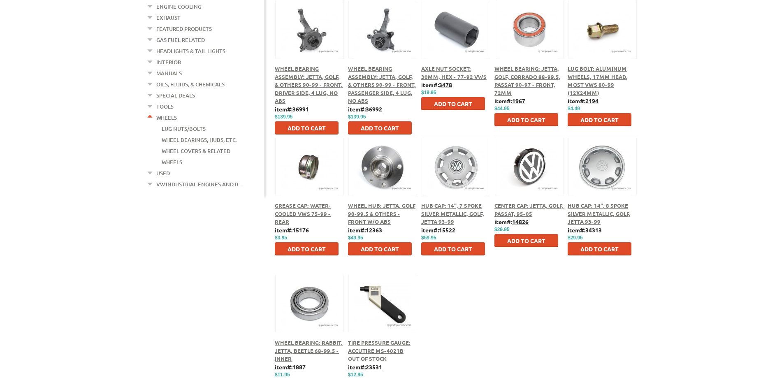
scroll to position [329, 0]
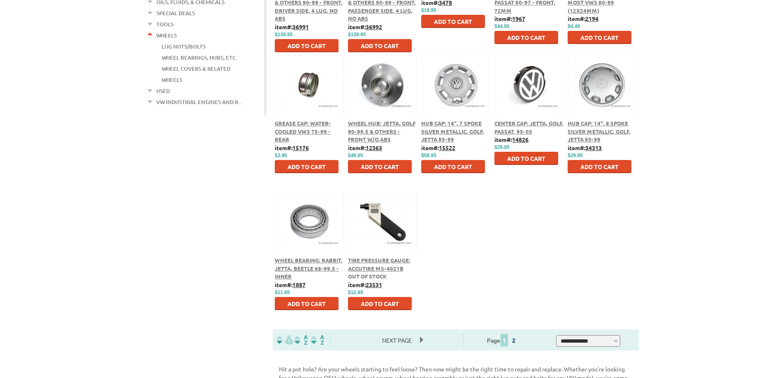
click at [517, 341] on link "2" at bounding box center [513, 339] width 7 height 7
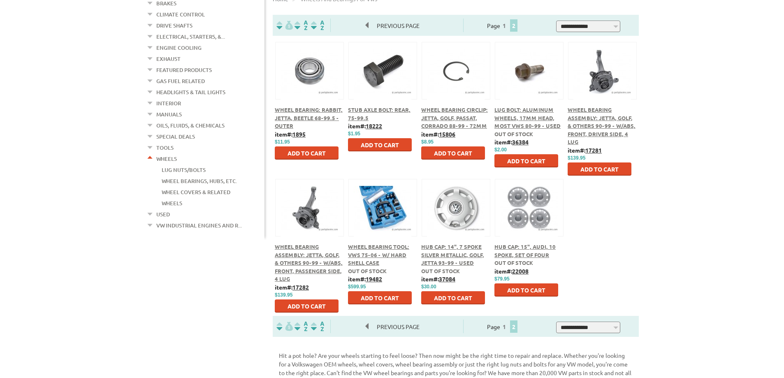
scroll to position [41, 0]
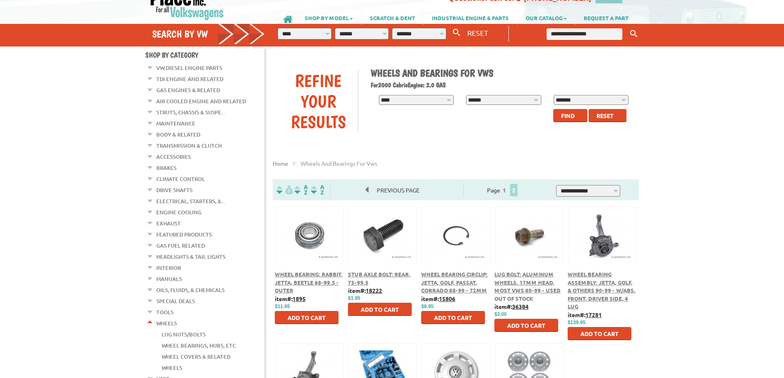
click at [163, 218] on link "Exhaust" at bounding box center [168, 223] width 24 height 11
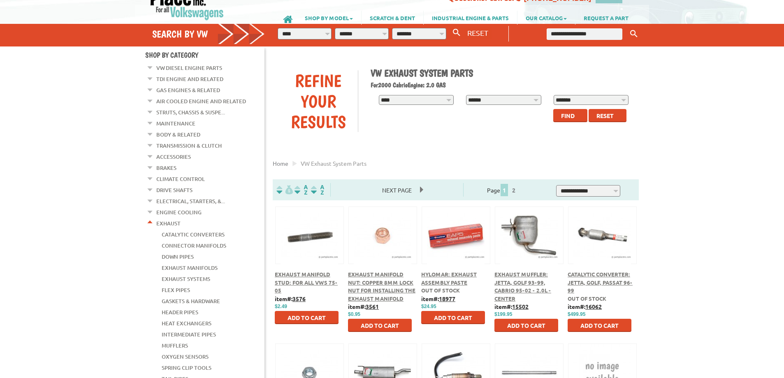
scroll to position [123, 0]
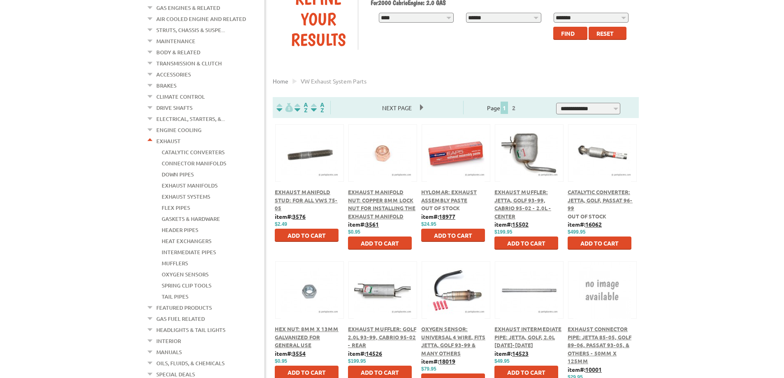
click at [515, 202] on span "Exhaust Muffler: Jetta, Golf 93-99, Cabrio 95-02 - 2.0L - Center" at bounding box center [522, 203] width 57 height 31
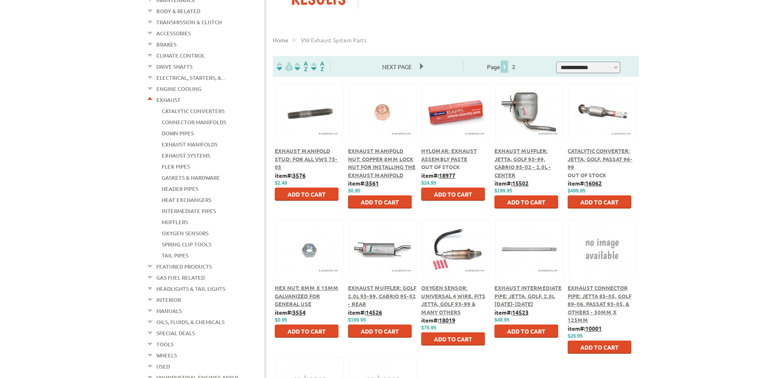
click at [379, 276] on img at bounding box center [383, 249] width 58 height 58
click at [379, 305] on div "Exhaust Muffler: Golf 2.0L 93-99, Cabrio 95-02 - Rear" at bounding box center [382, 296] width 69 height 24
click at [382, 296] on span "Exhaust Muffler: Golf 2.0L 93-99, Cabrio 95-02 - Rear" at bounding box center [382, 295] width 68 height 23
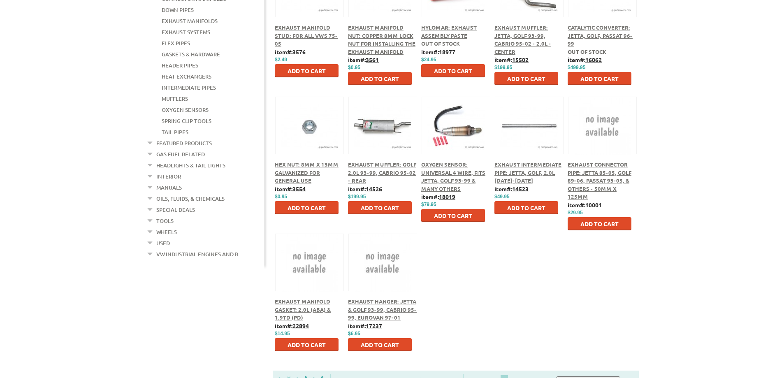
click at [193, 149] on link "Gas Fuel Related" at bounding box center [180, 154] width 49 height 11
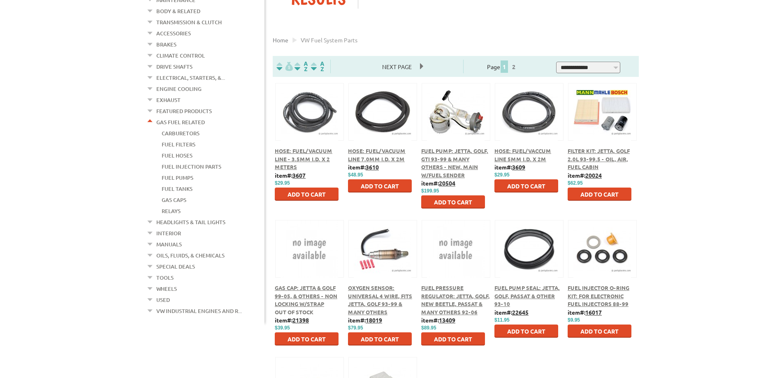
scroll to position [82, 0]
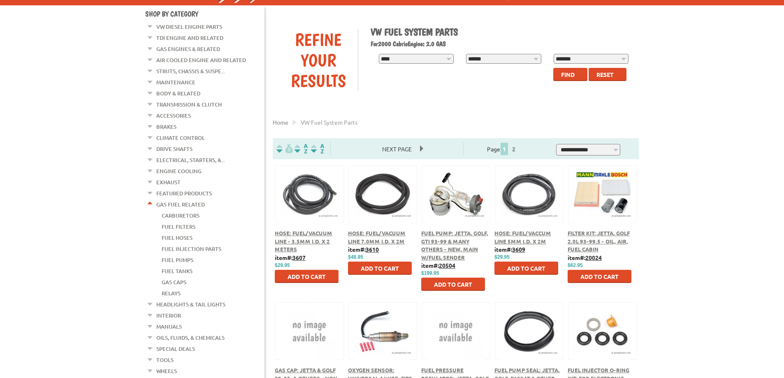
click at [183, 133] on link "Climate Control" at bounding box center [180, 137] width 49 height 11
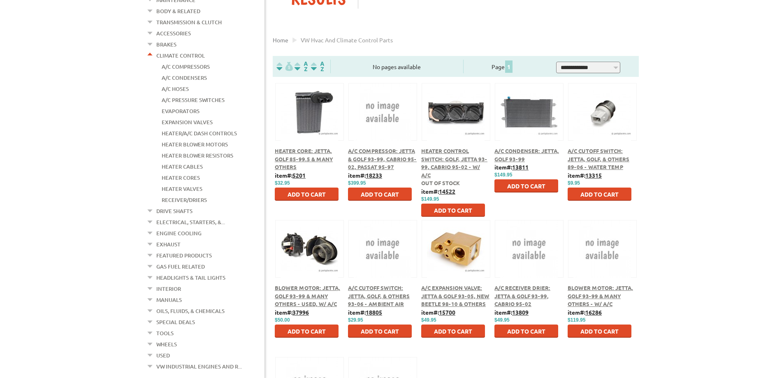
scroll to position [82, 0]
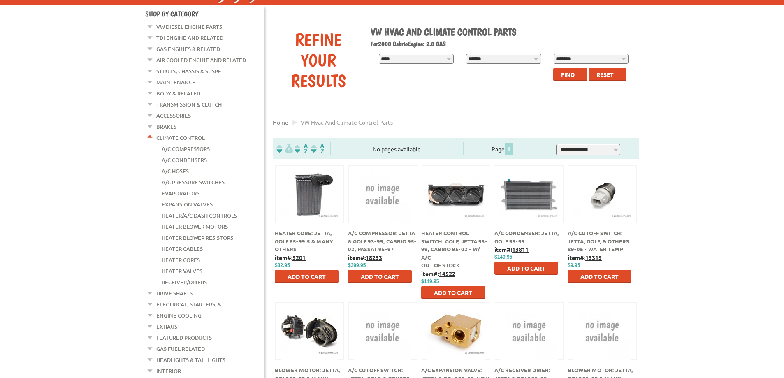
click at [186, 71] on link "Struts, Chassis & Suspe..." at bounding box center [190, 71] width 69 height 11
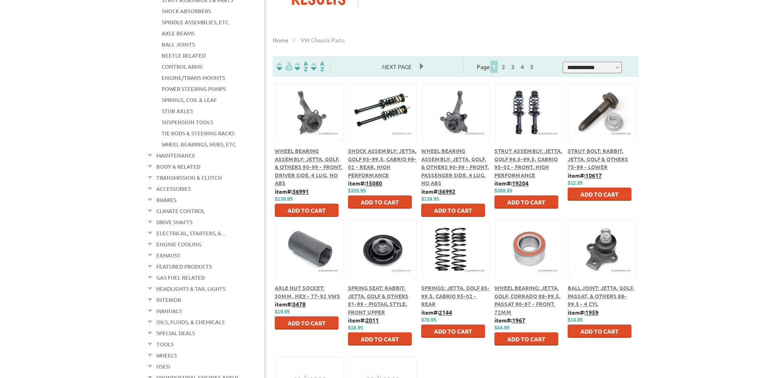
scroll to position [82, 0]
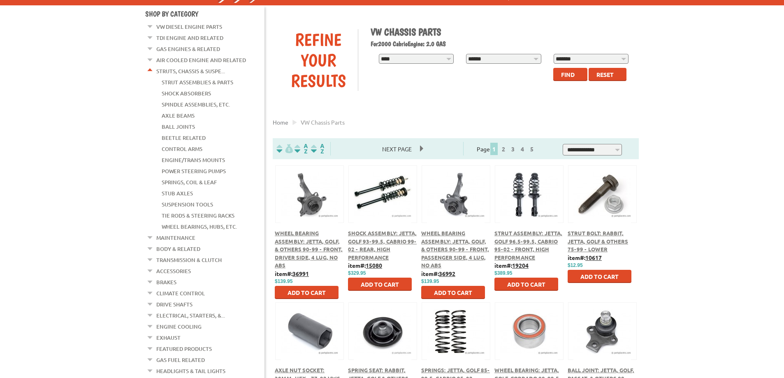
click at [185, 210] on link "Tie Rods & Steering Racks" at bounding box center [198, 215] width 73 height 11
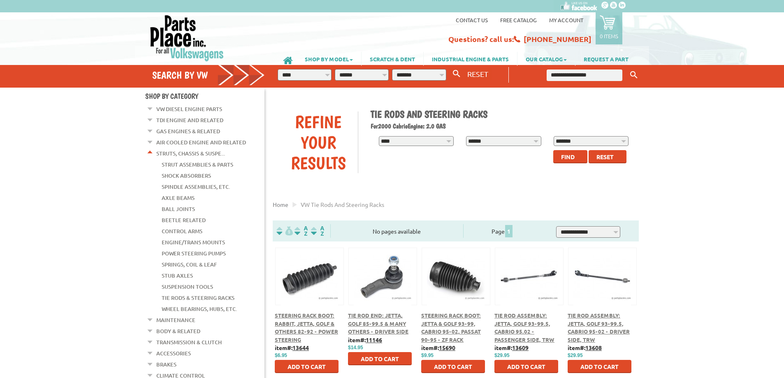
scroll to position [123, 0]
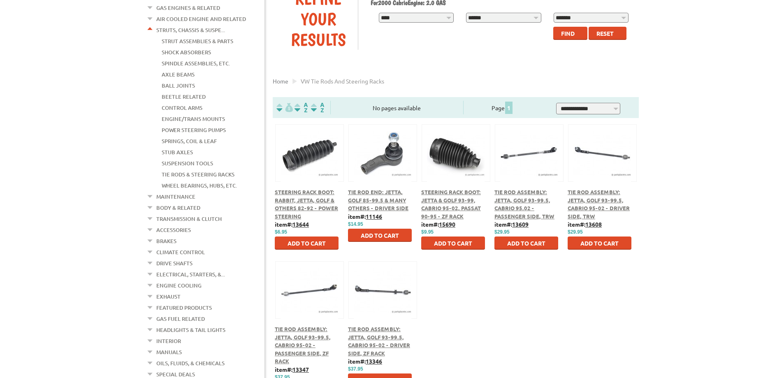
click at [529, 140] on div at bounding box center [529, 144] width 68 height 38
click at [520, 192] on span "Tie Rod Assembly: Jetta, Golf 93-99.5, Cabrio 95.02 - Passenger Side, TRW" at bounding box center [524, 203] width 60 height 31
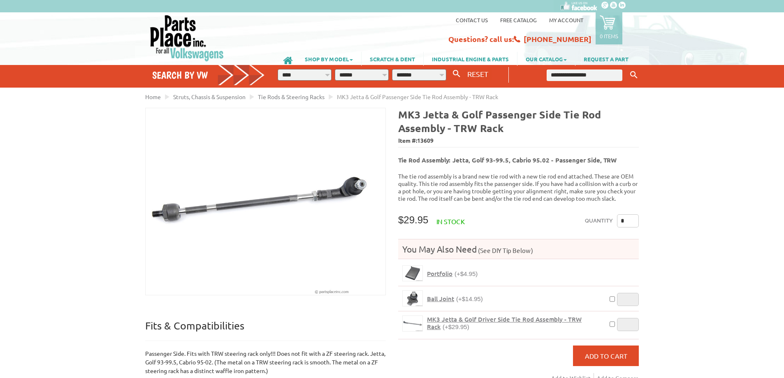
scroll to position [41, 0]
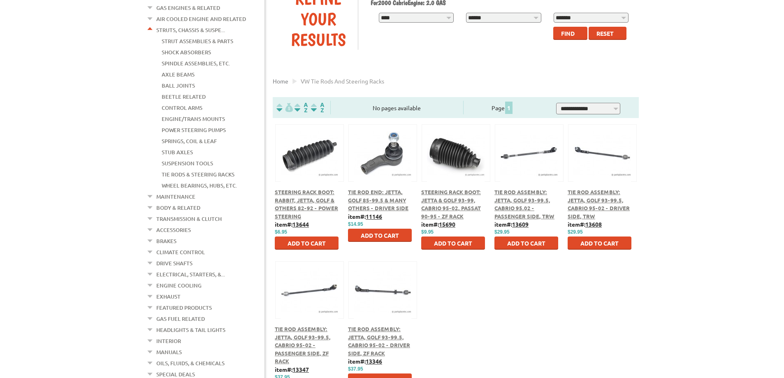
scroll to position [164, 0]
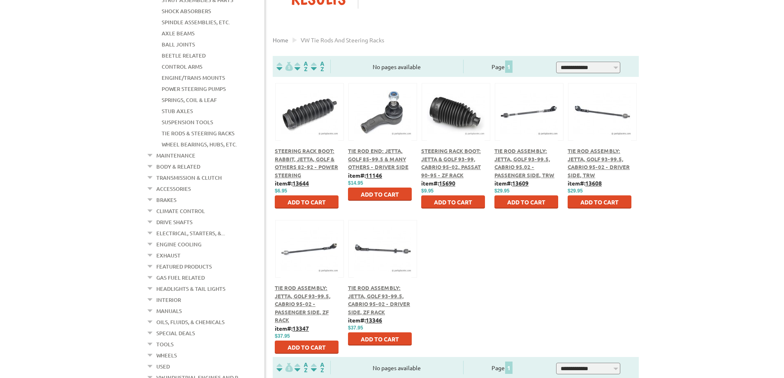
click at [197, 172] on link "Transmission & Clutch" at bounding box center [188, 177] width 65 height 11
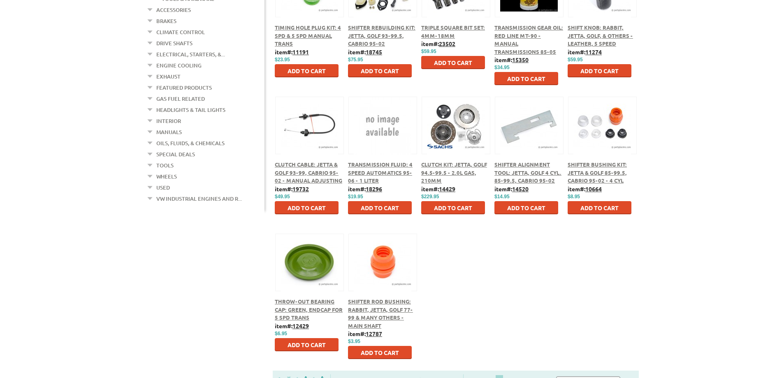
scroll to position [123, 0]
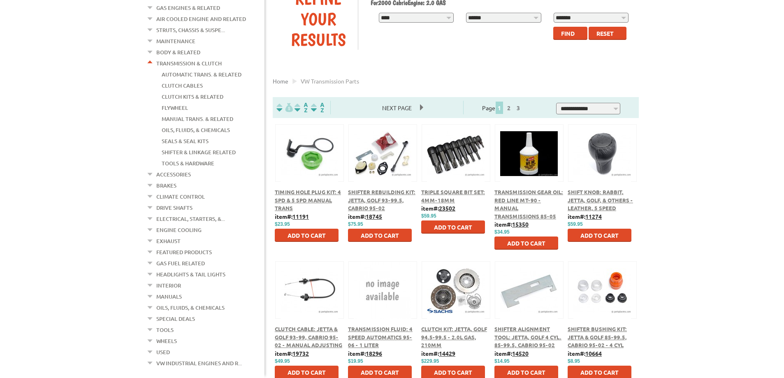
click at [173, 91] on link "Clutch Kits & Related" at bounding box center [193, 96] width 62 height 11
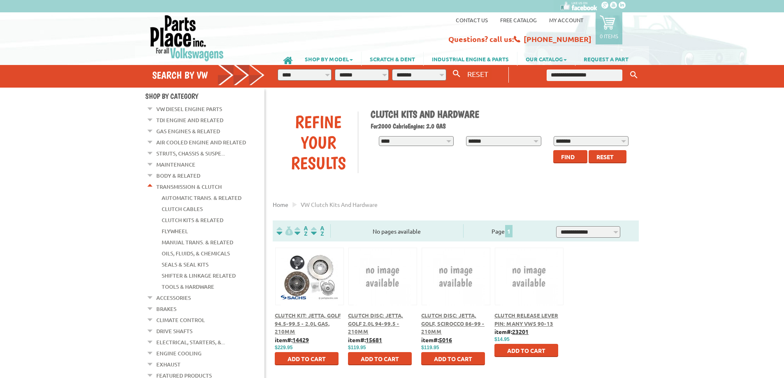
scroll to position [41, 0]
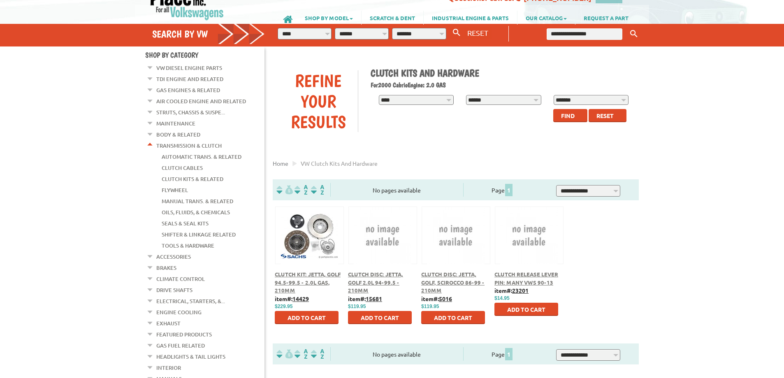
click at [196, 175] on link "Clutch Kits & Related" at bounding box center [193, 178] width 62 height 11
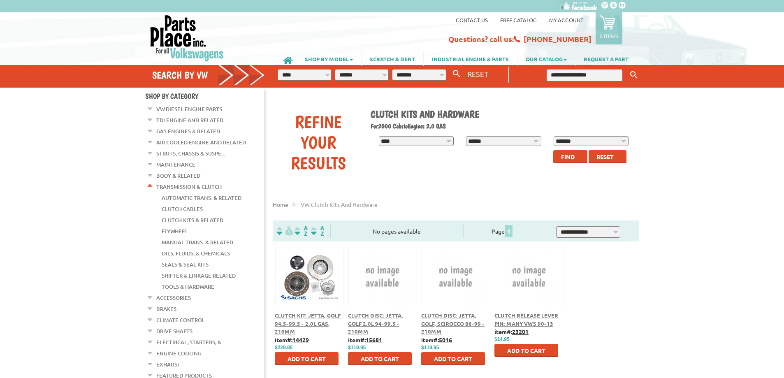
click at [192, 270] on link "Shifter & Linkage Related" at bounding box center [199, 275] width 74 height 11
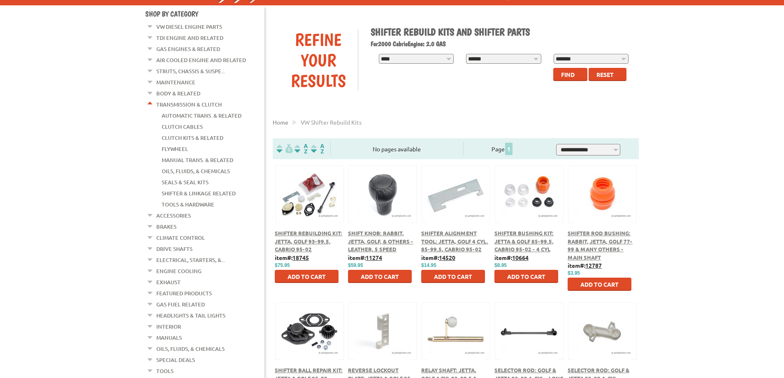
scroll to position [123, 0]
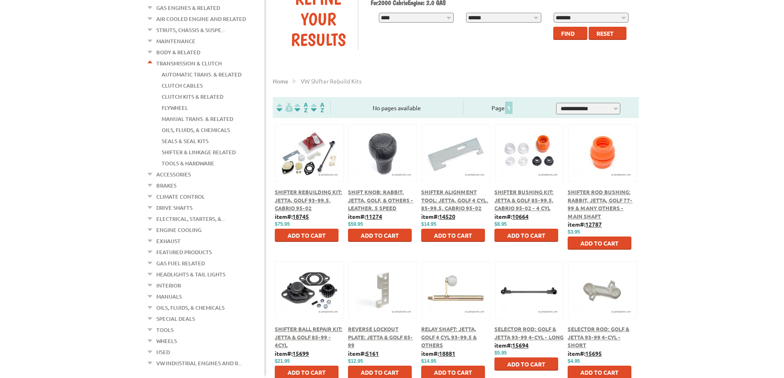
click at [527, 201] on span "Shifter Bushing Kit: Jetta & Golf 85-99.5, Cabrio 95-02 - 4 Cyl" at bounding box center [523, 199] width 59 height 23
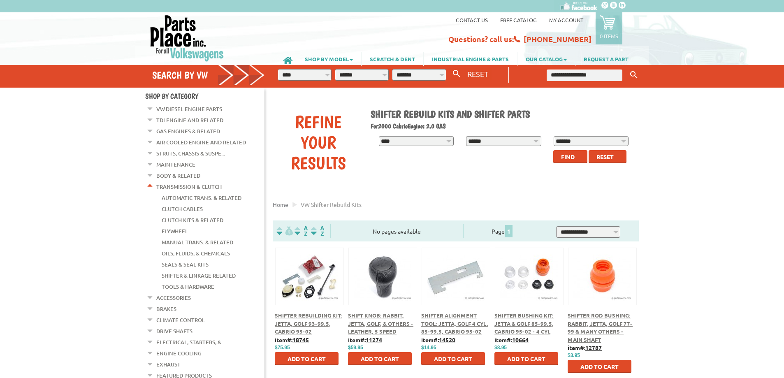
scroll to position [123, 0]
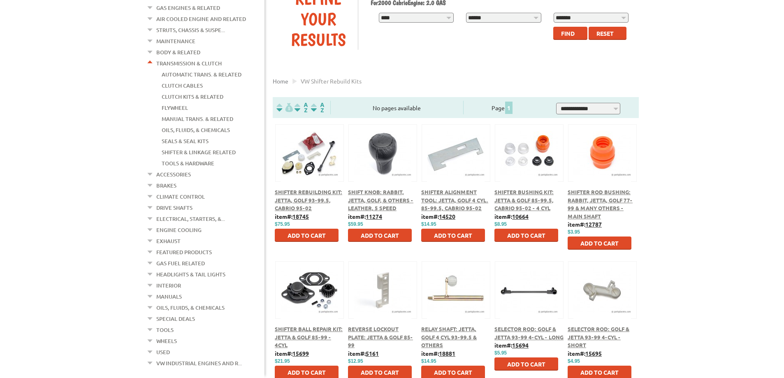
click at [175, 202] on link "Drive Shafts" at bounding box center [174, 207] width 36 height 11
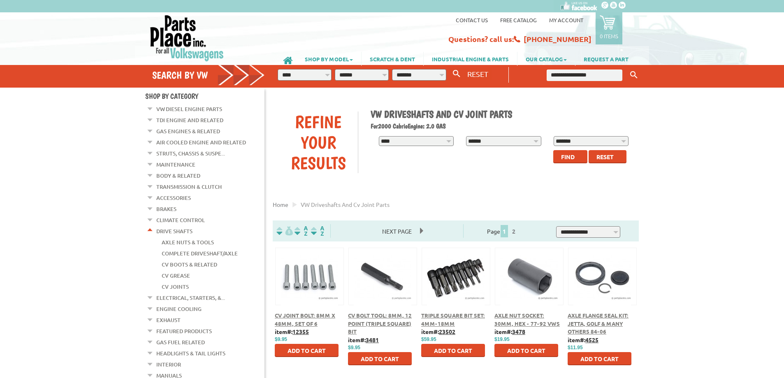
click at [176, 194] on link "Accessories" at bounding box center [173, 197] width 35 height 11
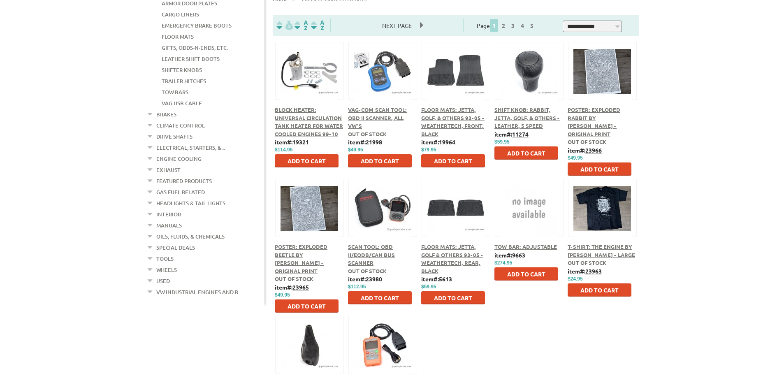
scroll to position [288, 0]
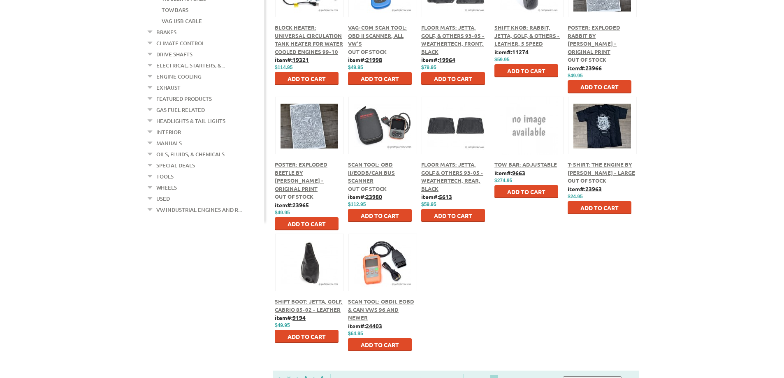
click at [171, 127] on link "Interior" at bounding box center [168, 132] width 25 height 11
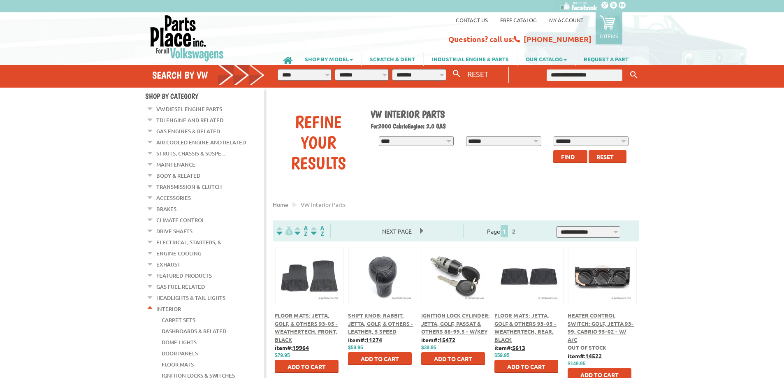
scroll to position [123, 0]
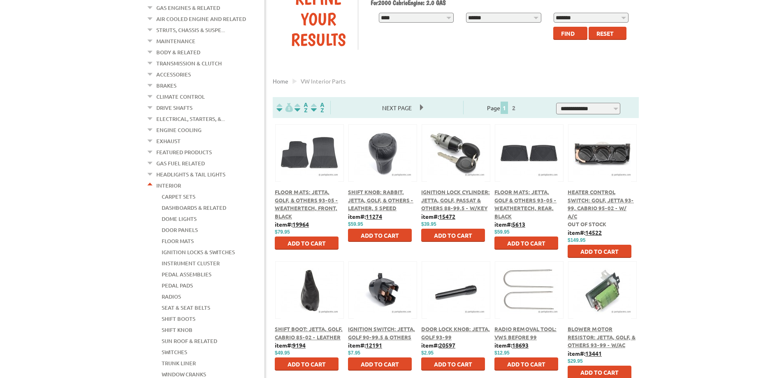
click at [464, 205] on span "Ignition Lock Cylinder: Jetta, Golf, Passat & Others 88-99.5 - w/Key" at bounding box center [455, 199] width 69 height 23
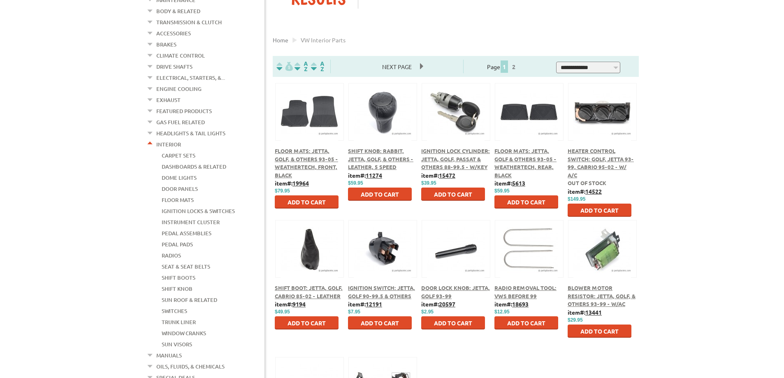
scroll to position [123, 0]
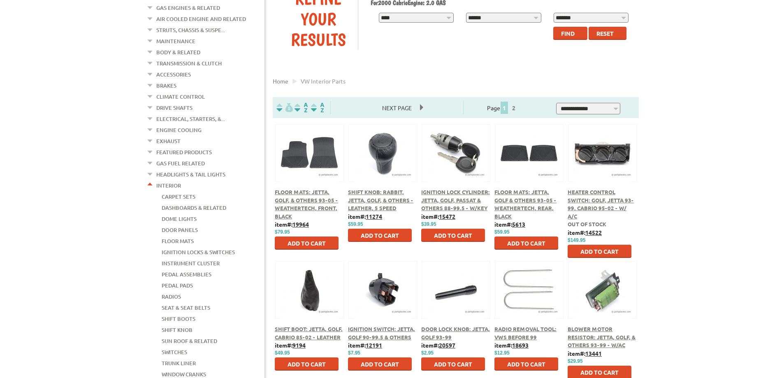
click at [585, 200] on span "Heater Control Switch: Golf, Jetta 93-99, Cabrio 95-02 - w/ A/C" at bounding box center [600, 203] width 66 height 31
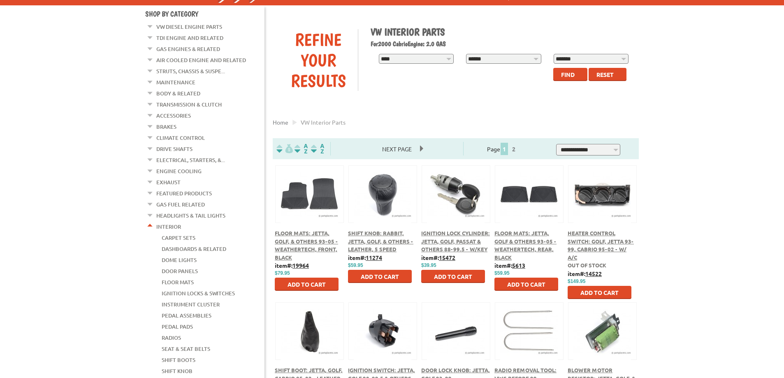
click at [175, 122] on link "Brakes" at bounding box center [166, 126] width 20 height 11
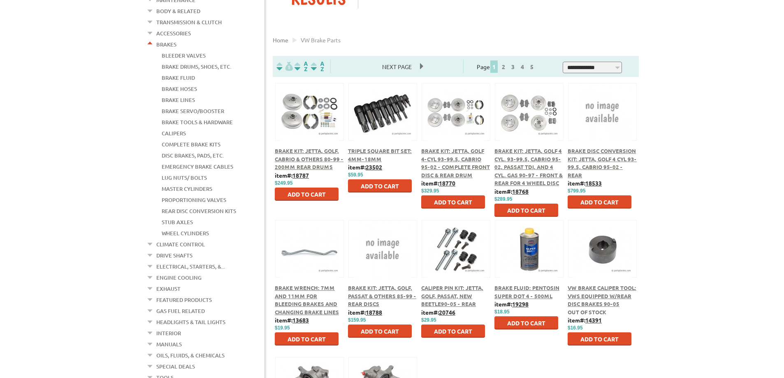
scroll to position [329, 0]
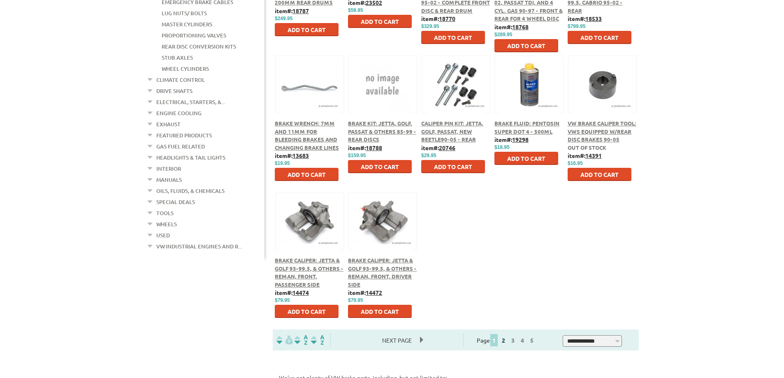
click at [507, 341] on link "2" at bounding box center [502, 339] width 7 height 7
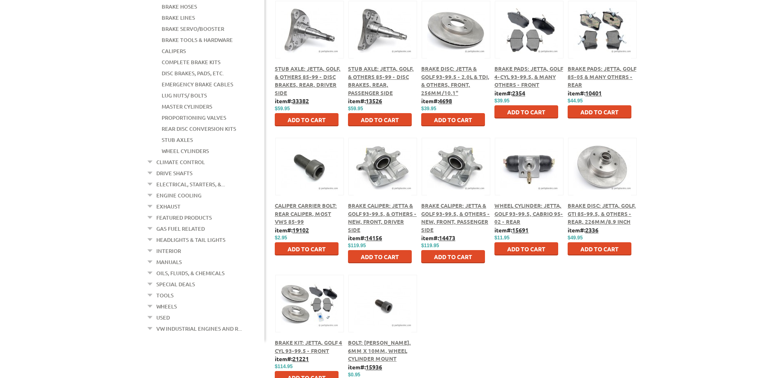
scroll to position [411, 0]
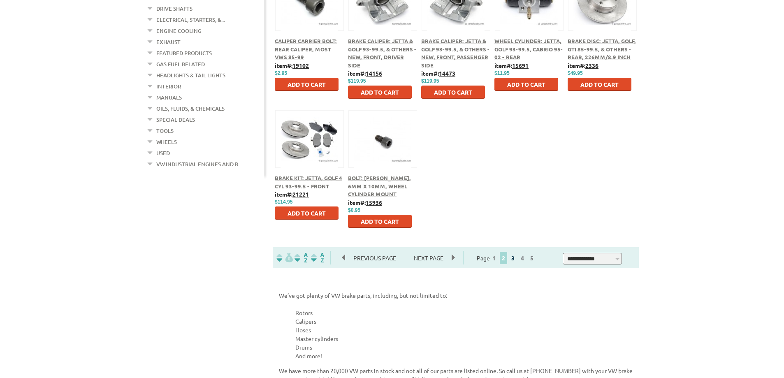
click at [516, 259] on link "3" at bounding box center [512, 257] width 7 height 7
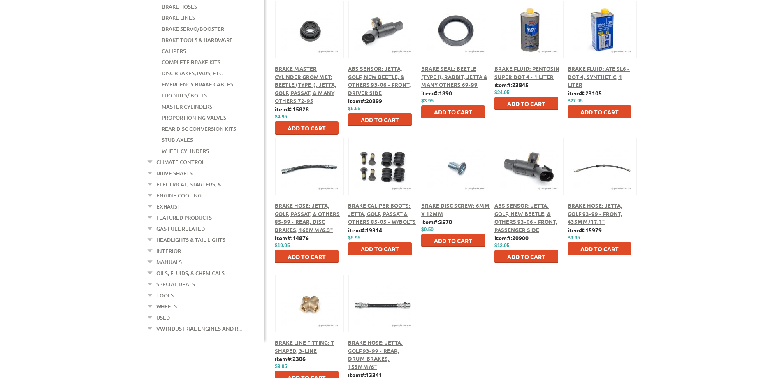
scroll to position [370, 0]
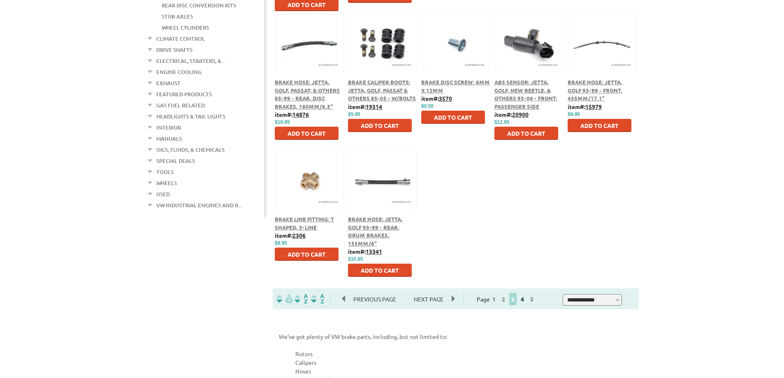
click at [526, 300] on link "4" at bounding box center [521, 298] width 7 height 7
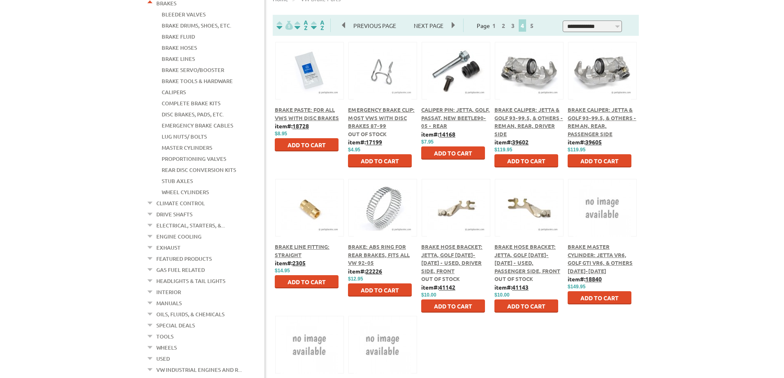
scroll to position [452, 0]
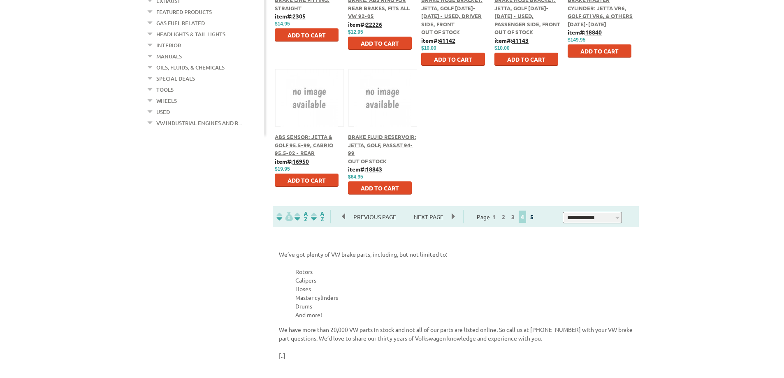
click at [535, 216] on link "5" at bounding box center [531, 216] width 7 height 7
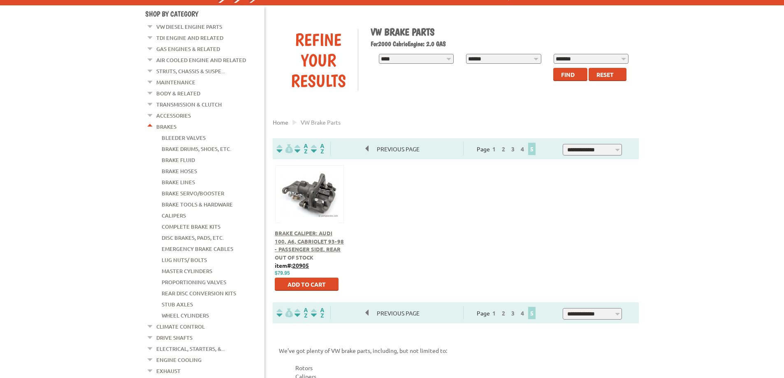
scroll to position [288, 0]
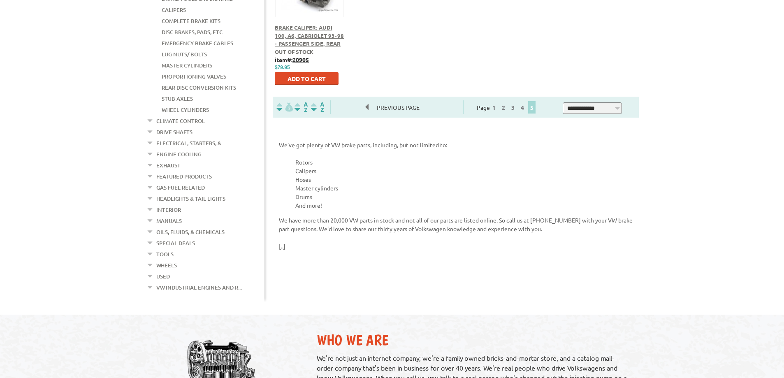
click at [205, 138] on link "Electrical, Starters, &..." at bounding box center [190, 143] width 69 height 11
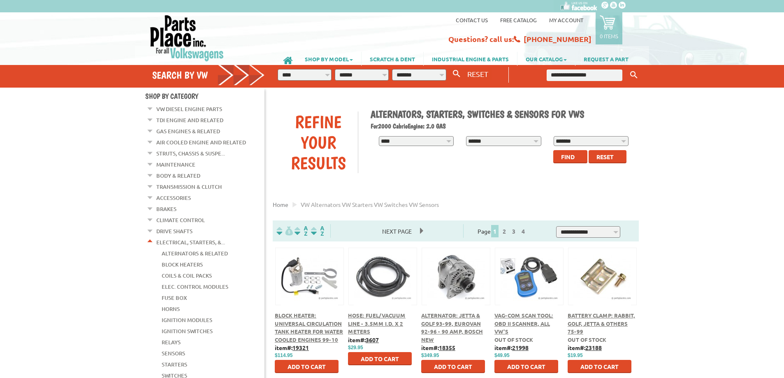
scroll to position [41, 0]
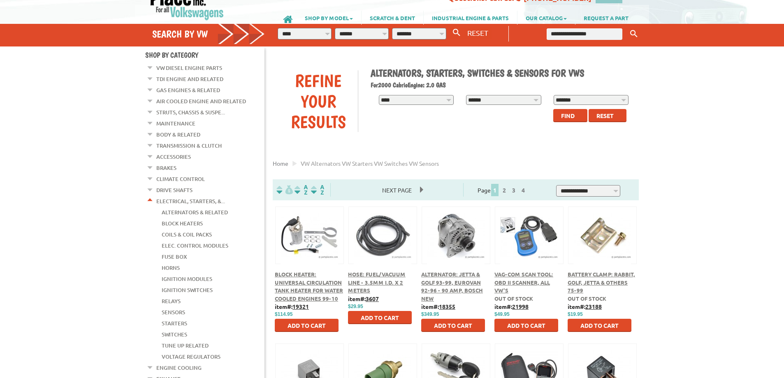
click at [180, 251] on link "Fuse Box" at bounding box center [174, 256] width 25 height 11
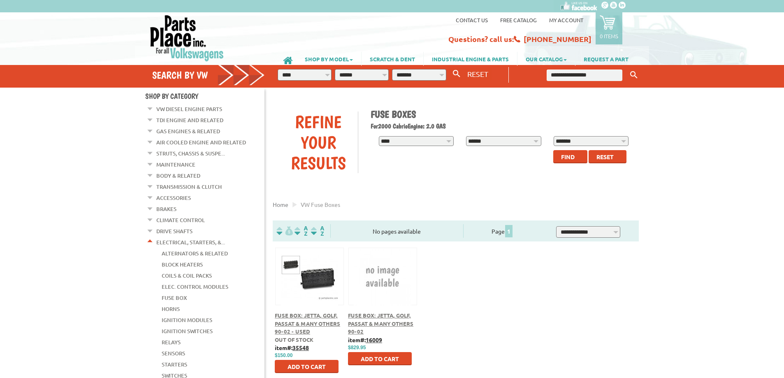
scroll to position [82, 0]
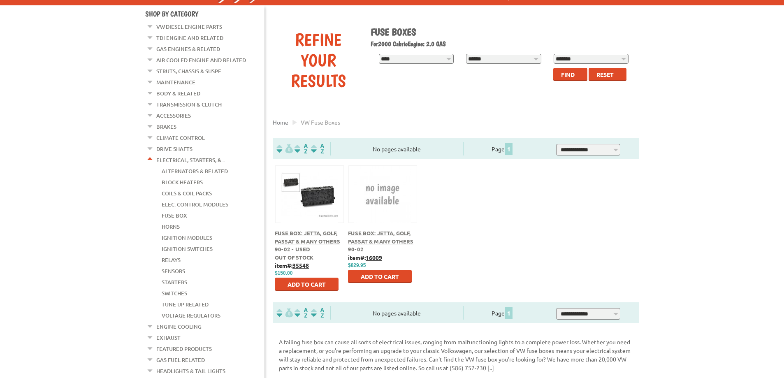
click at [174, 277] on link "Starters" at bounding box center [174, 282] width 25 height 11
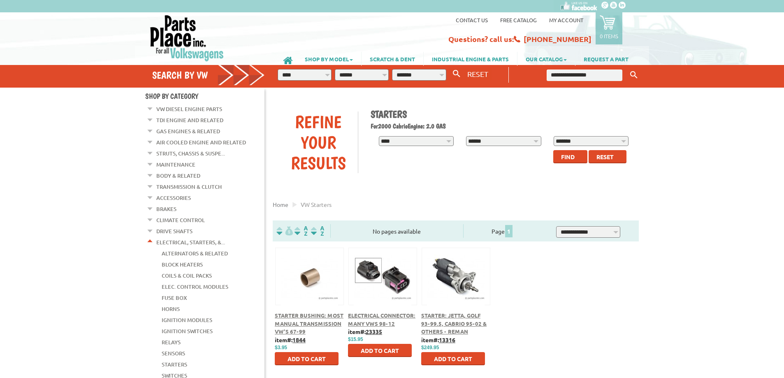
scroll to position [82, 0]
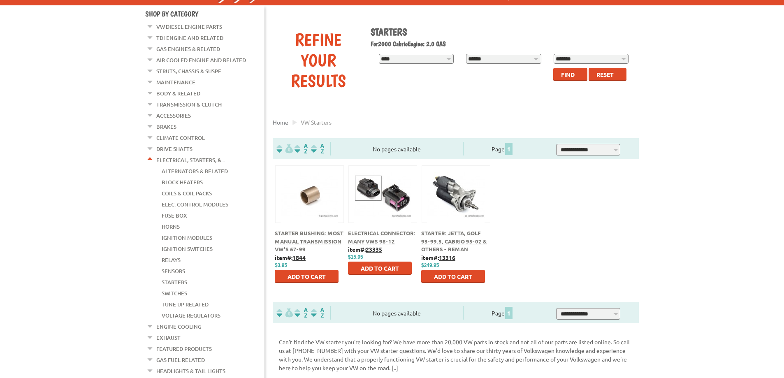
click at [175, 266] on link "Sensors" at bounding box center [173, 271] width 23 height 11
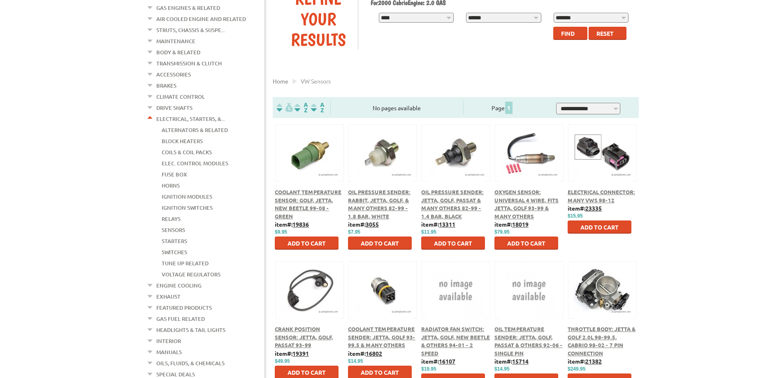
scroll to position [164, 0]
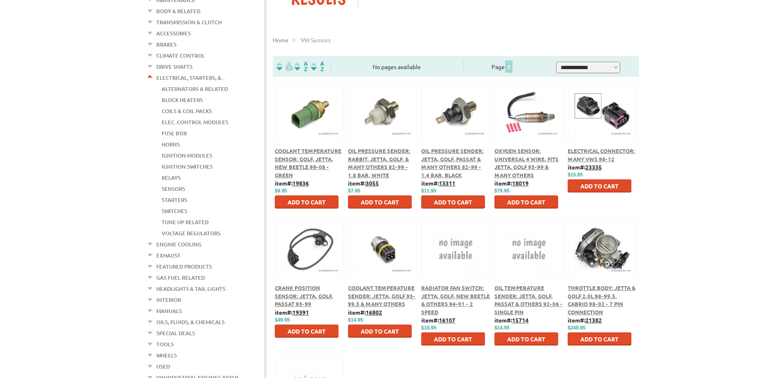
click at [612, 295] on span "Throttle Body: Jetta & Golf 2.0L 98-99.5, Cabrio 98-02 - 7 Pin Connection" at bounding box center [601, 299] width 68 height 31
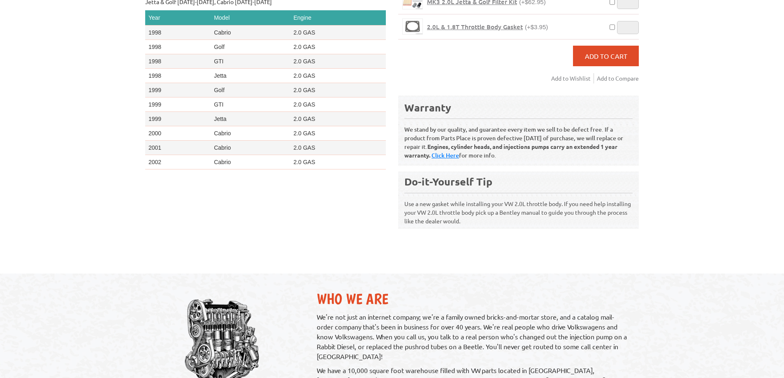
scroll to position [41, 0]
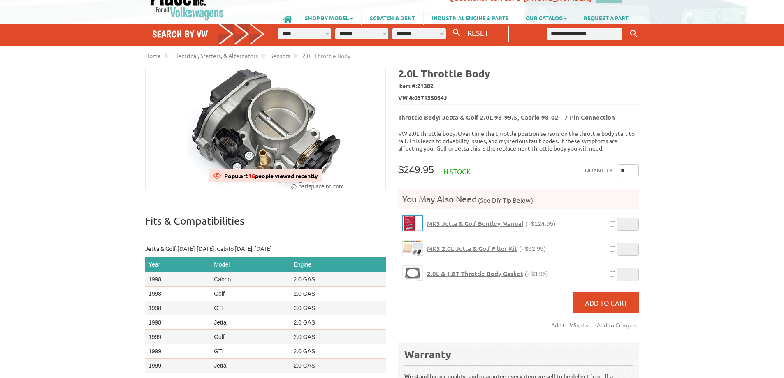
click at [412, 219] on img at bounding box center [412, 222] width 20 height 15
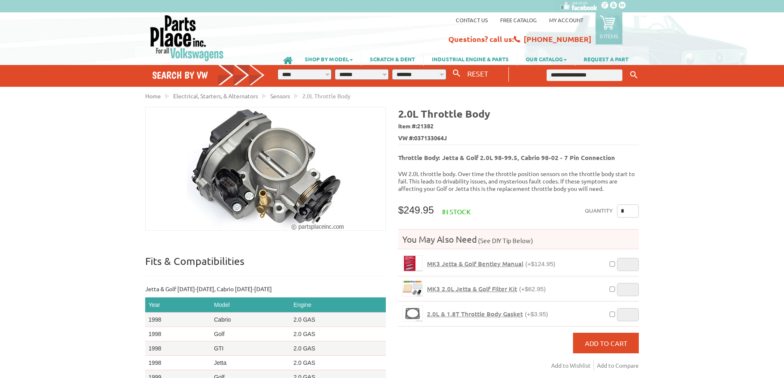
scroll to position [41, 0]
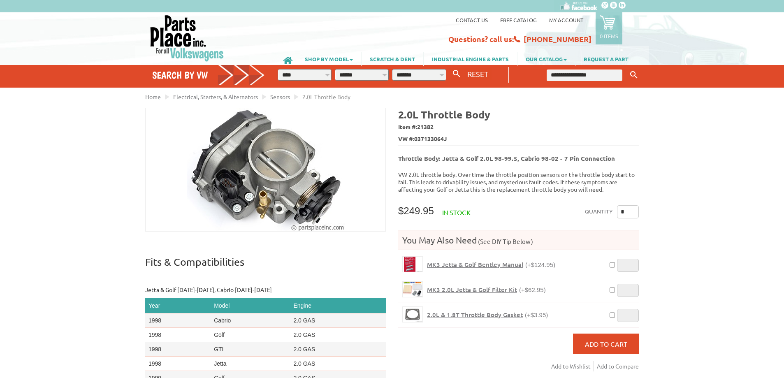
scroll to position [41, 0]
